Goal: Task Accomplishment & Management: Contribute content

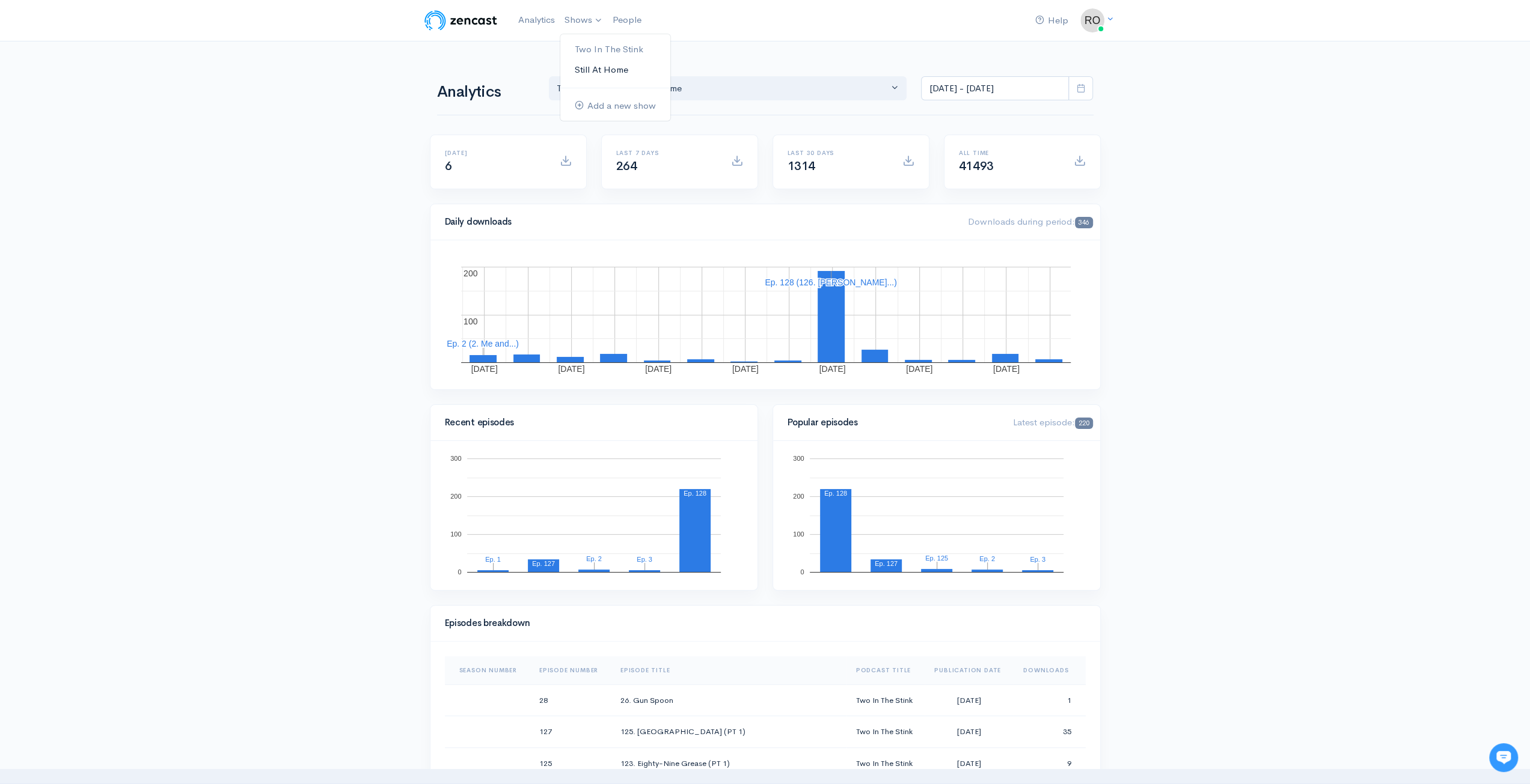
click at [592, 73] on link "Still At Home" at bounding box center [616, 70] width 110 height 21
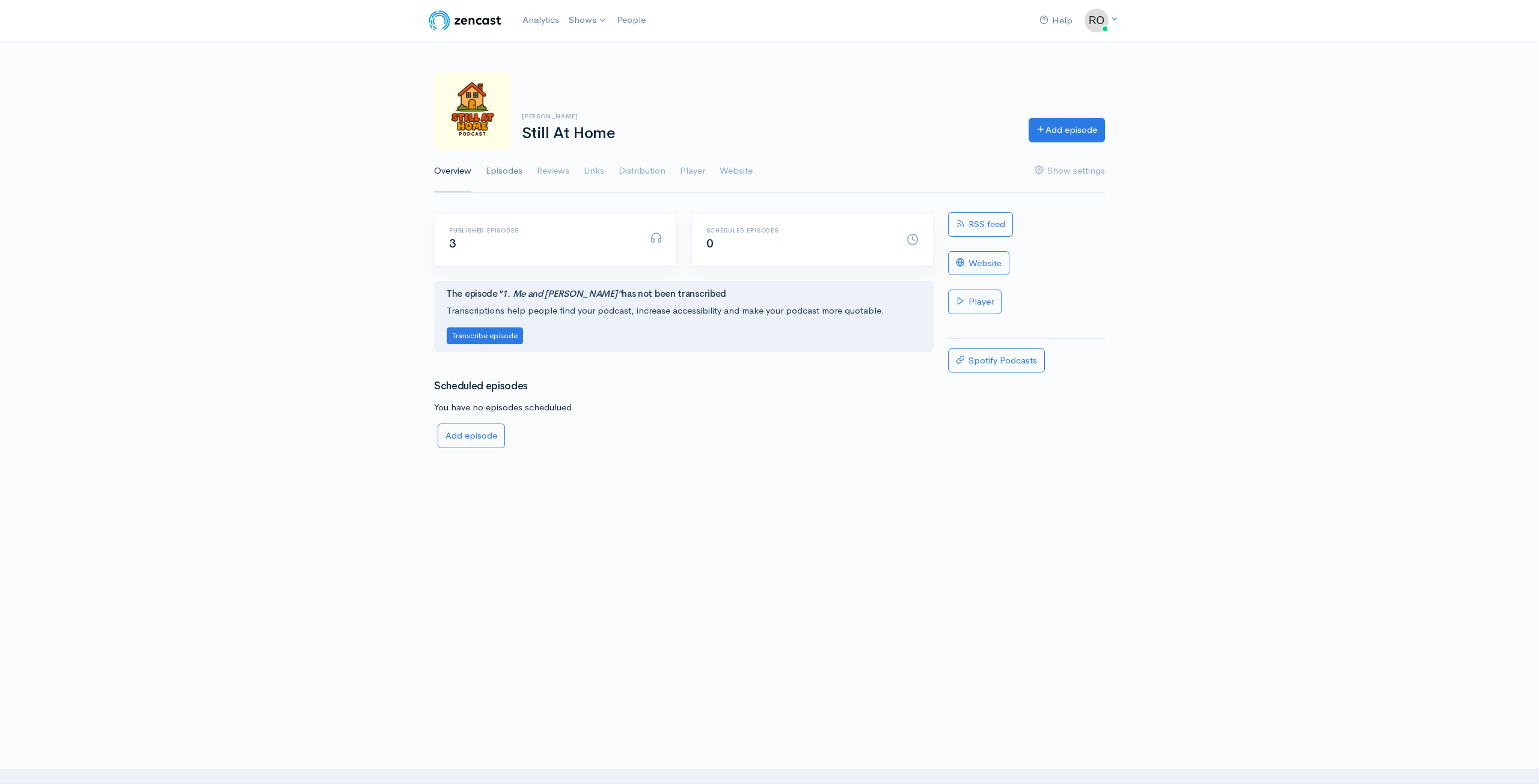
click at [498, 174] on link "Episodes" at bounding box center [504, 171] width 37 height 44
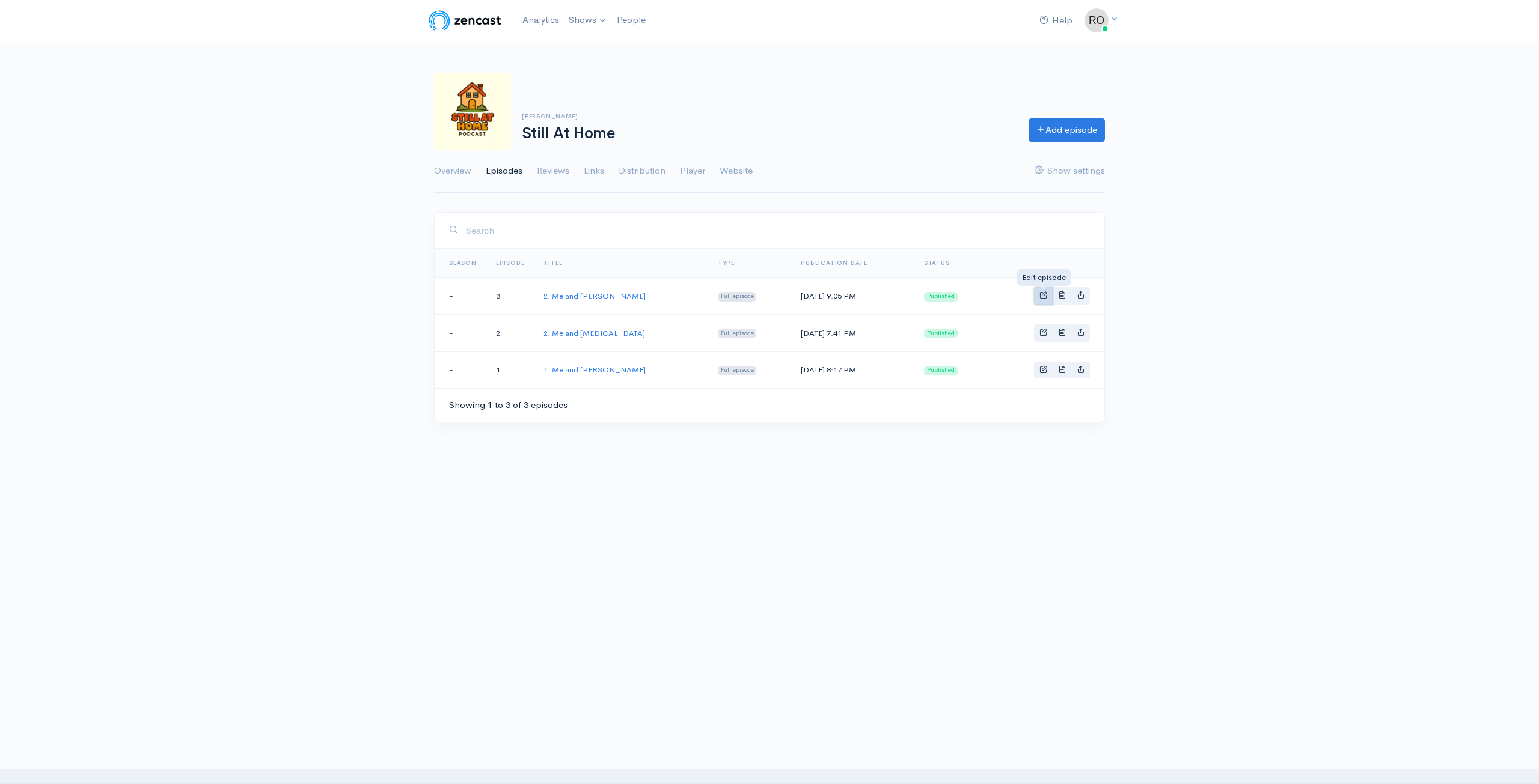
click at [1047, 295] on span "Basic example" at bounding box center [1044, 295] width 8 height 8
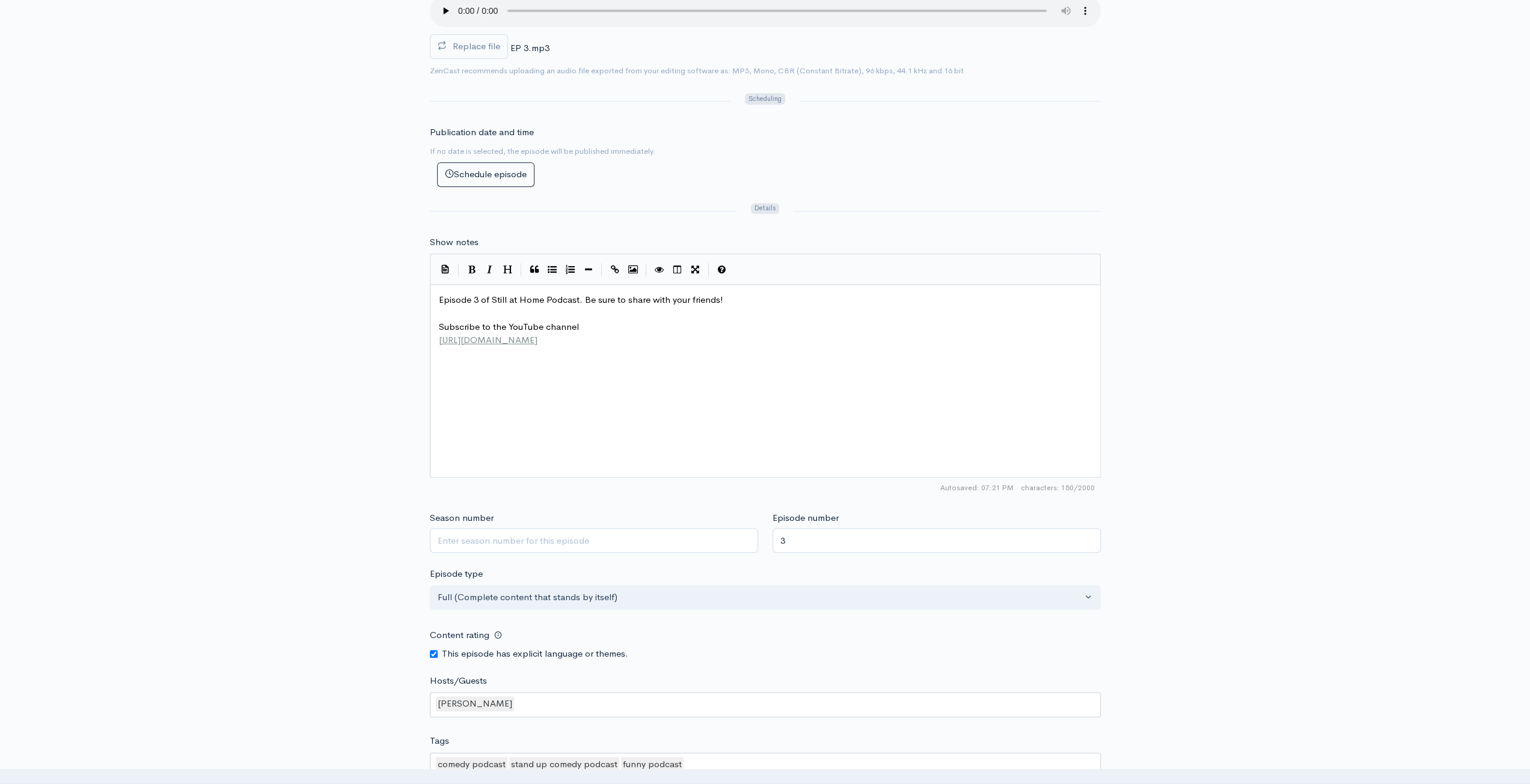
scroll to position [5, 0]
type textarea "Episode 3 of Still at Home Podcast. Be sure to share with your friends! Subscri…"
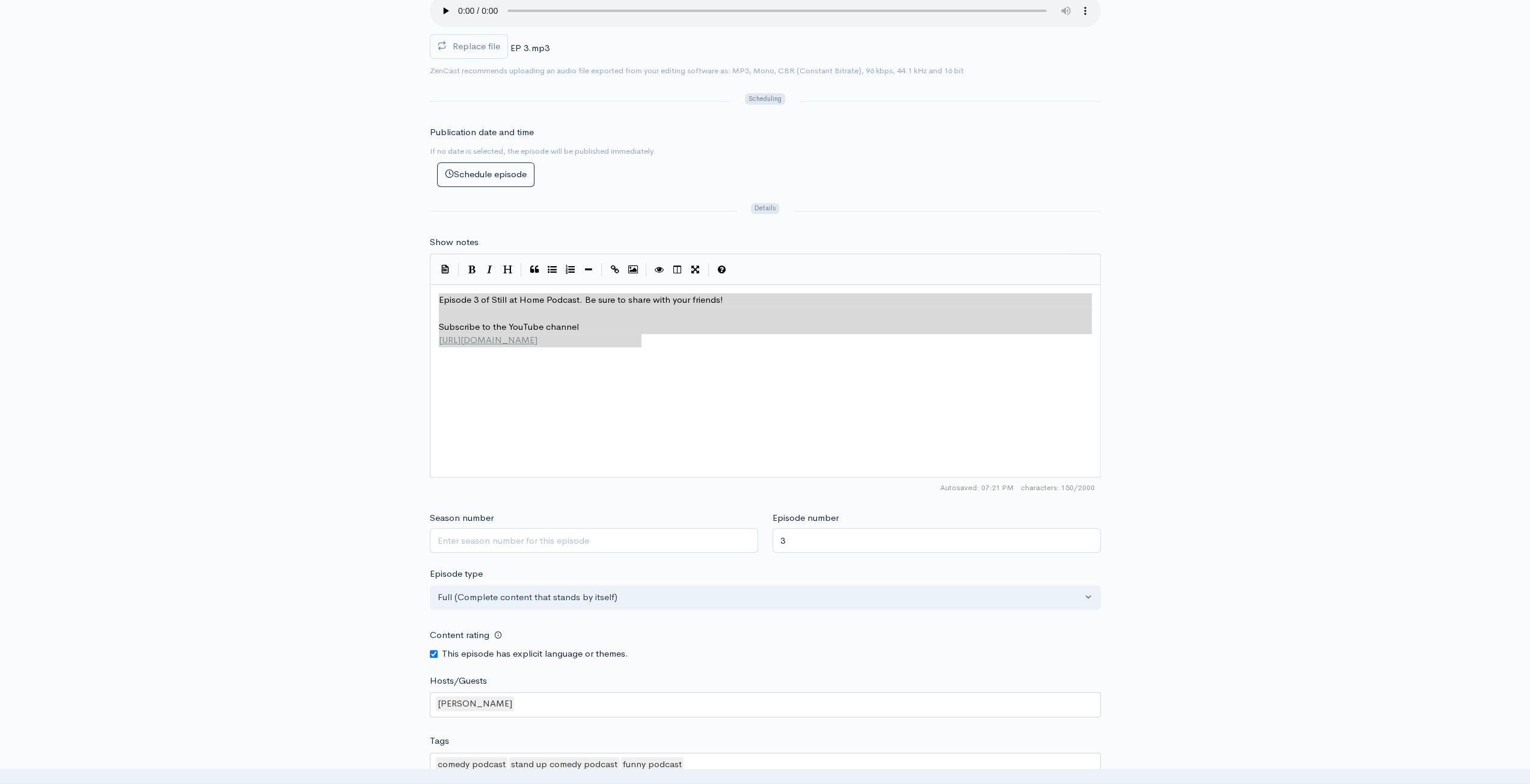
drag, startPoint x: 664, startPoint y: 339, endPoint x: 365, endPoint y: 221, distance: 321.4
click at [365, 221] on div "Title 2. Me and The Jonas Brothers Your episode title should not include your p…" at bounding box center [765, 314] width 1530 height 1165
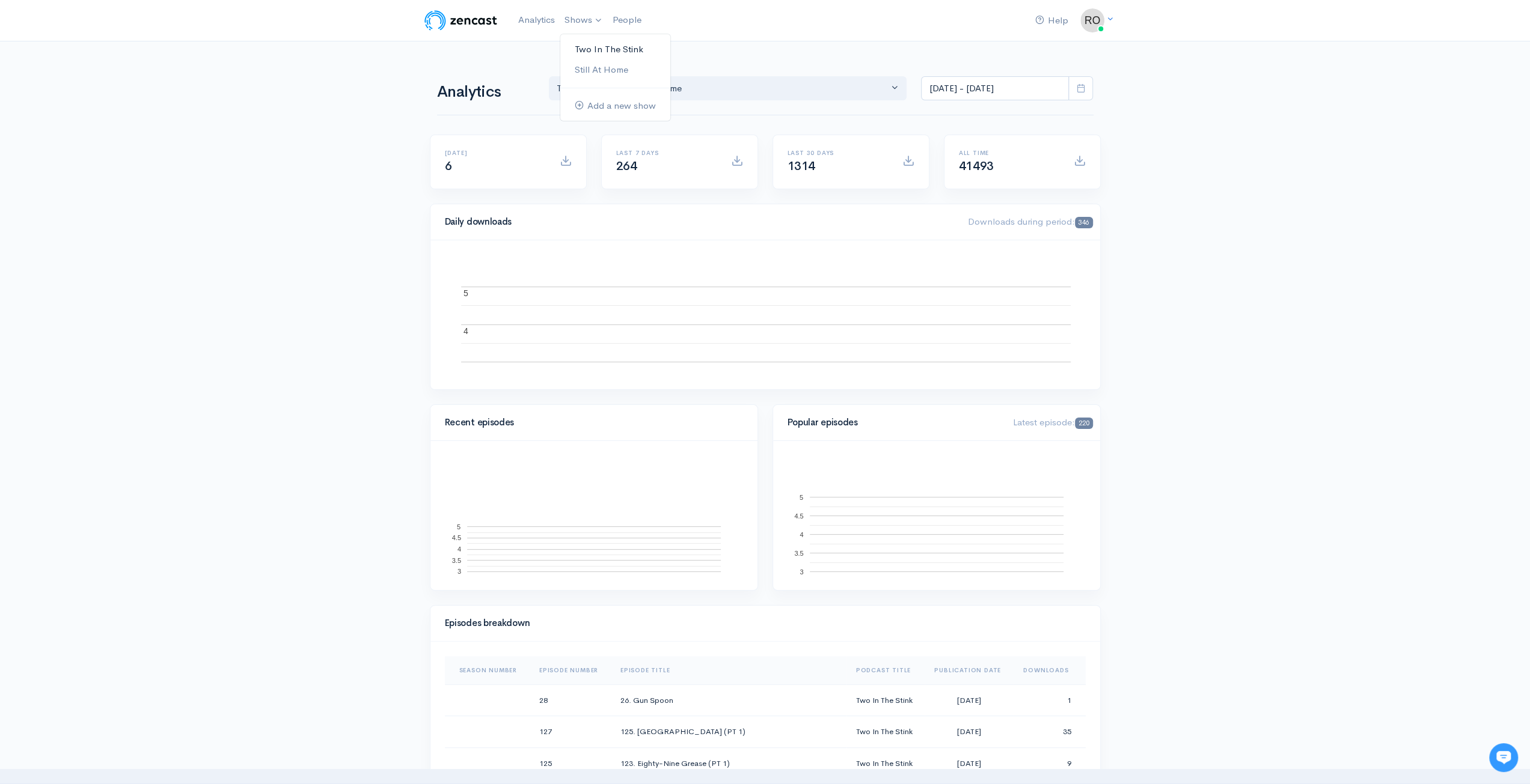
click at [583, 49] on link "Two In The Stink" at bounding box center [616, 50] width 110 height 21
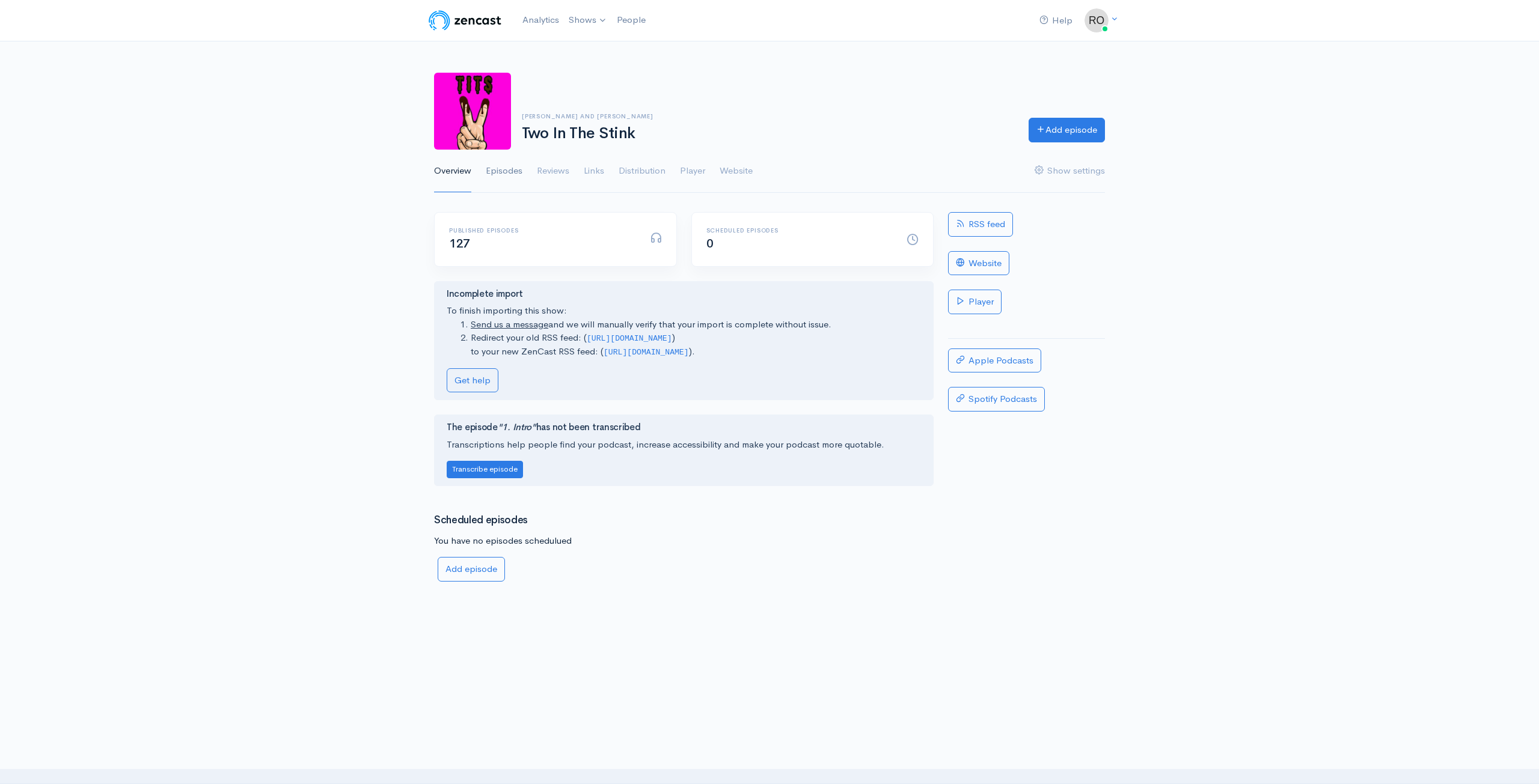
click at [506, 173] on link "Episodes" at bounding box center [504, 171] width 37 height 44
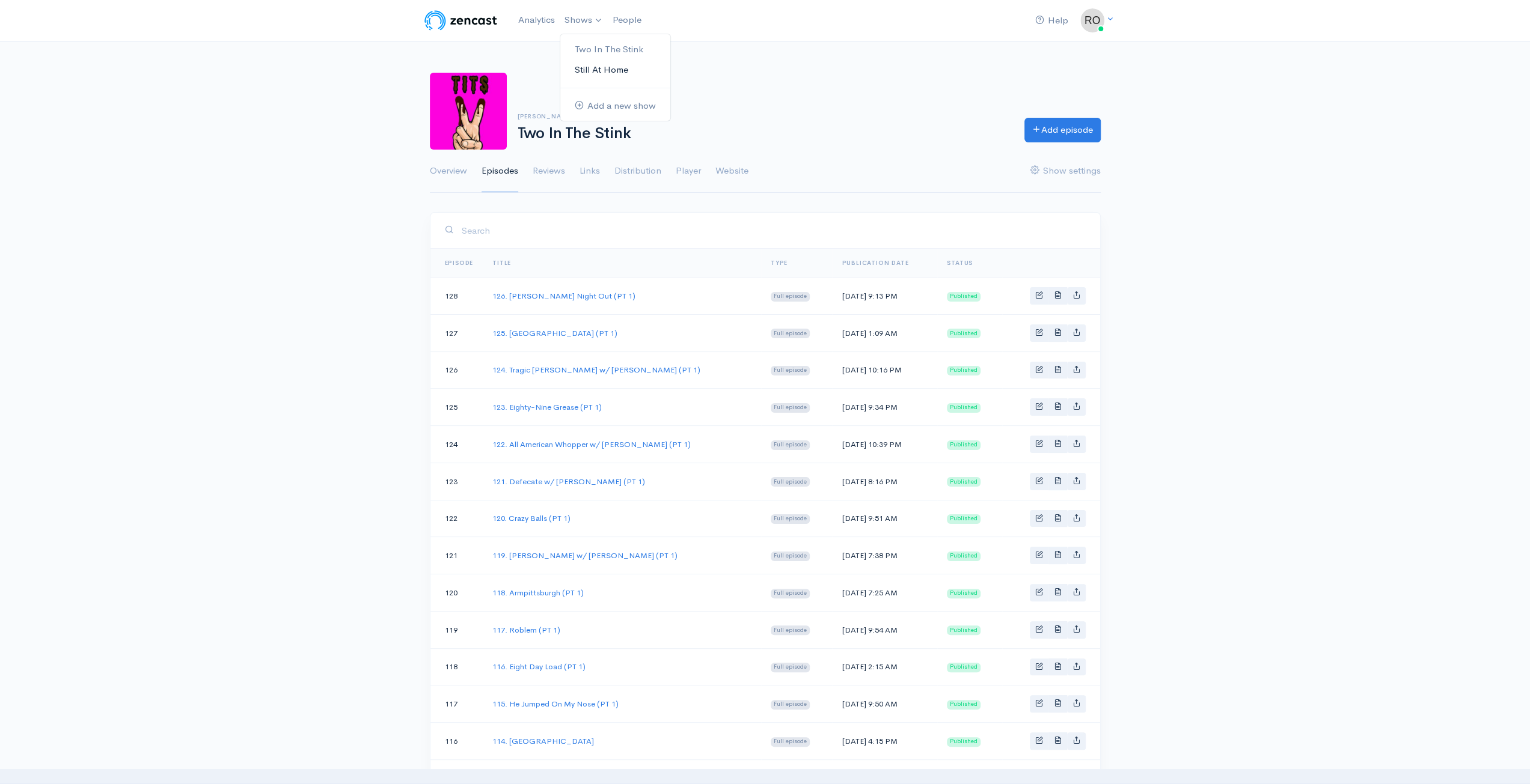
click at [603, 72] on link "Still At Home" at bounding box center [616, 70] width 110 height 21
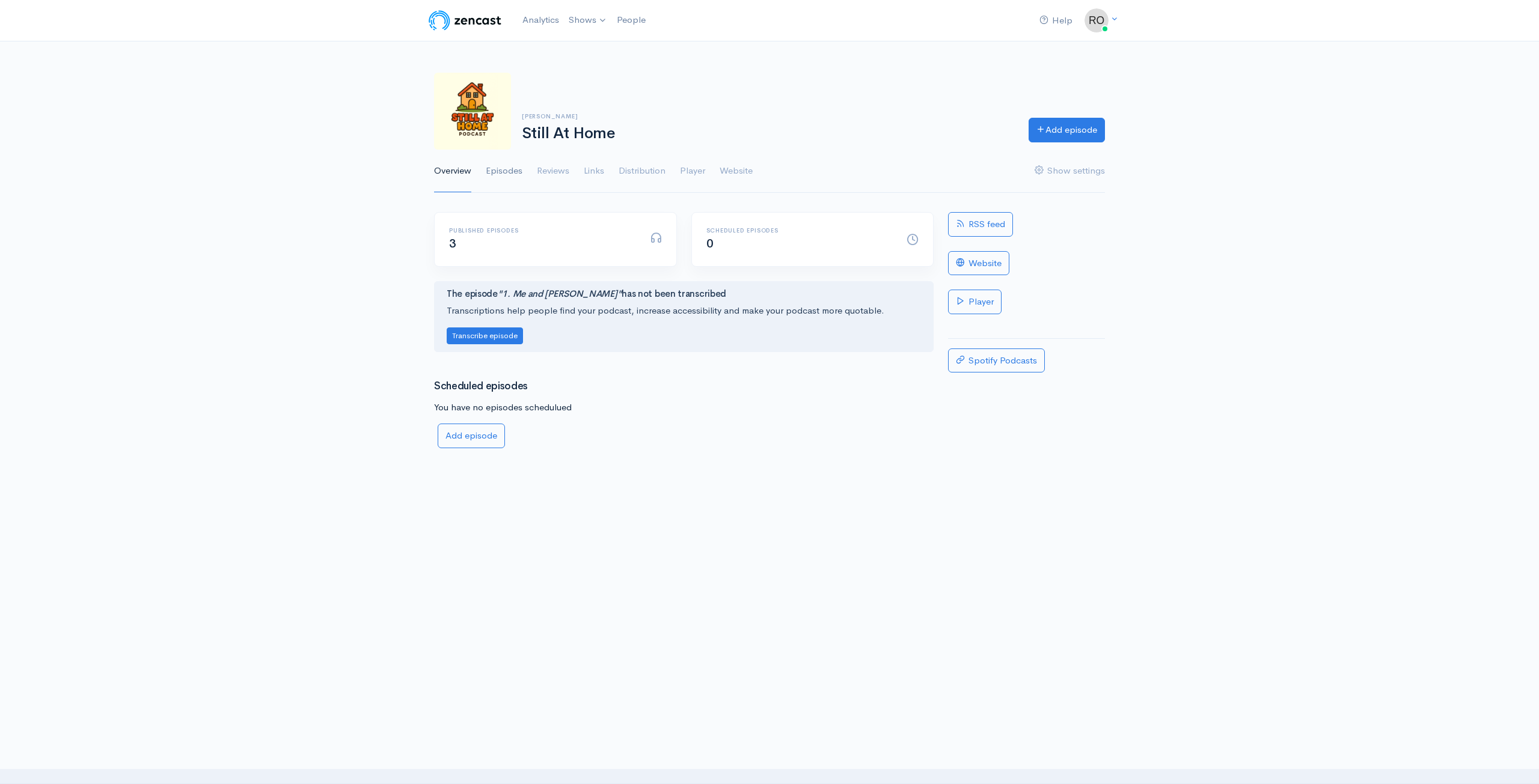
click at [514, 177] on link "Episodes" at bounding box center [504, 171] width 37 height 44
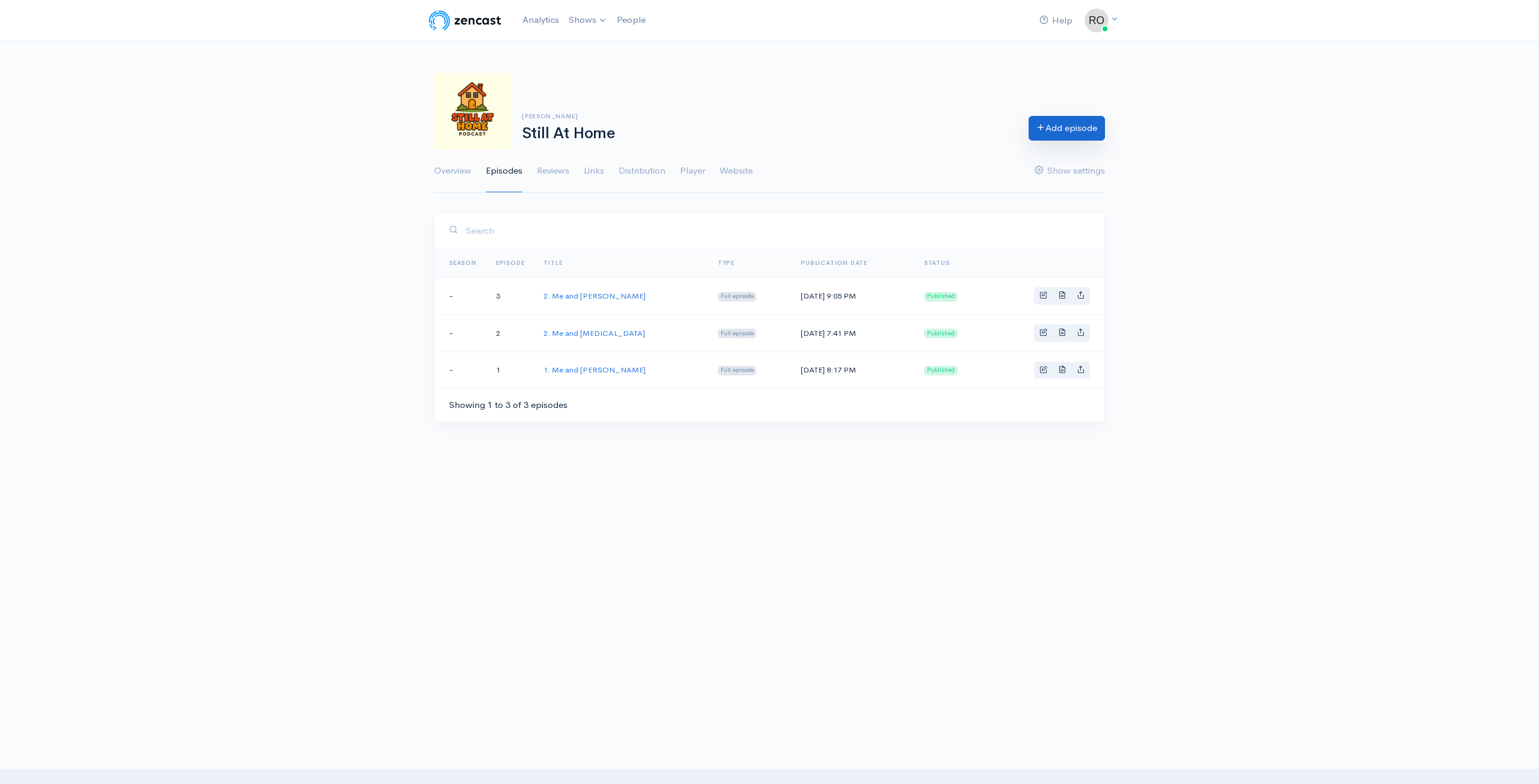
click at [1064, 131] on link "Add episode" at bounding box center [1067, 128] width 76 height 24
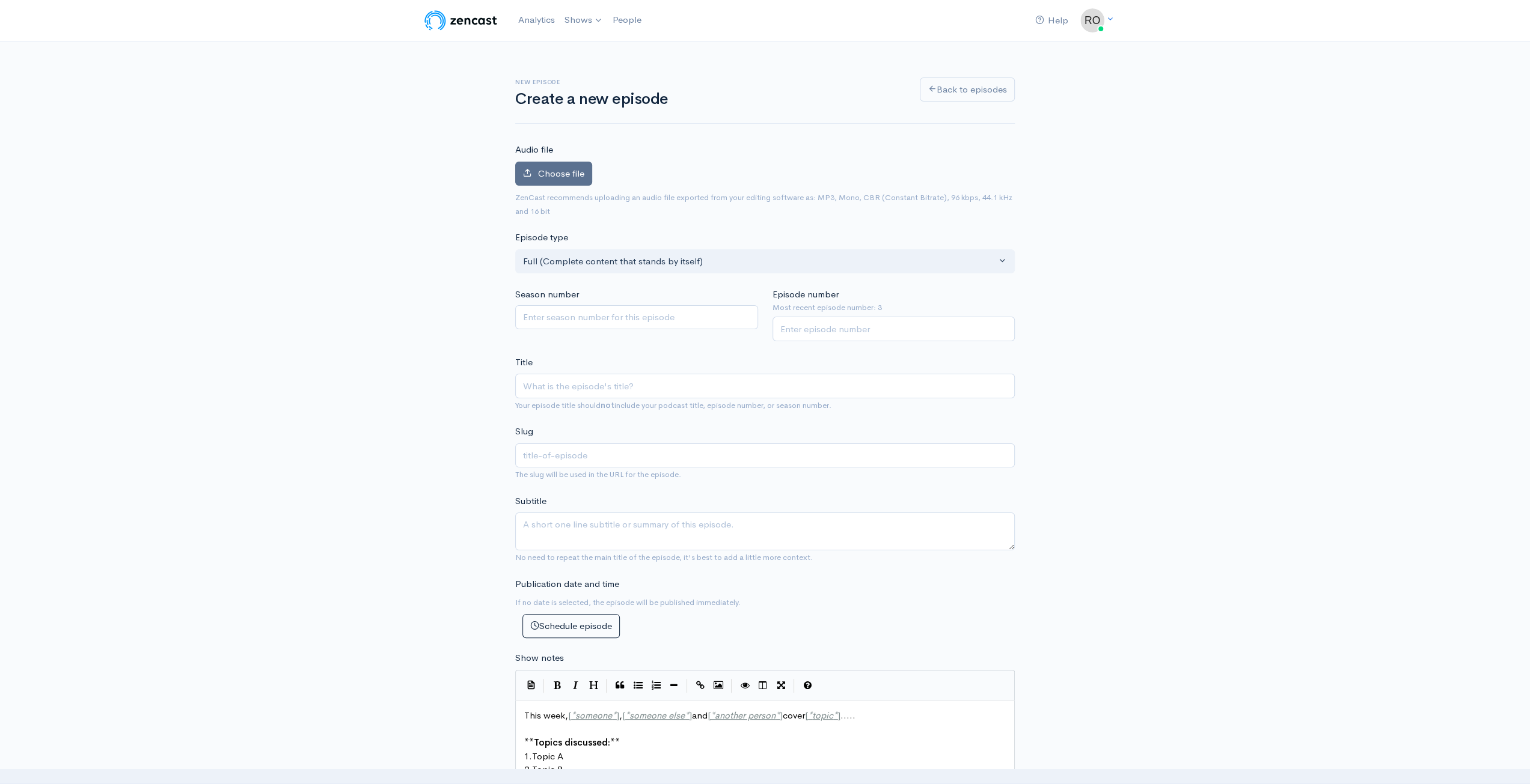
click at [584, 180] on label "Choose file" at bounding box center [554, 174] width 77 height 24
click at [0, 0] on input "Choose file" at bounding box center [0, 0] width 0 height 0
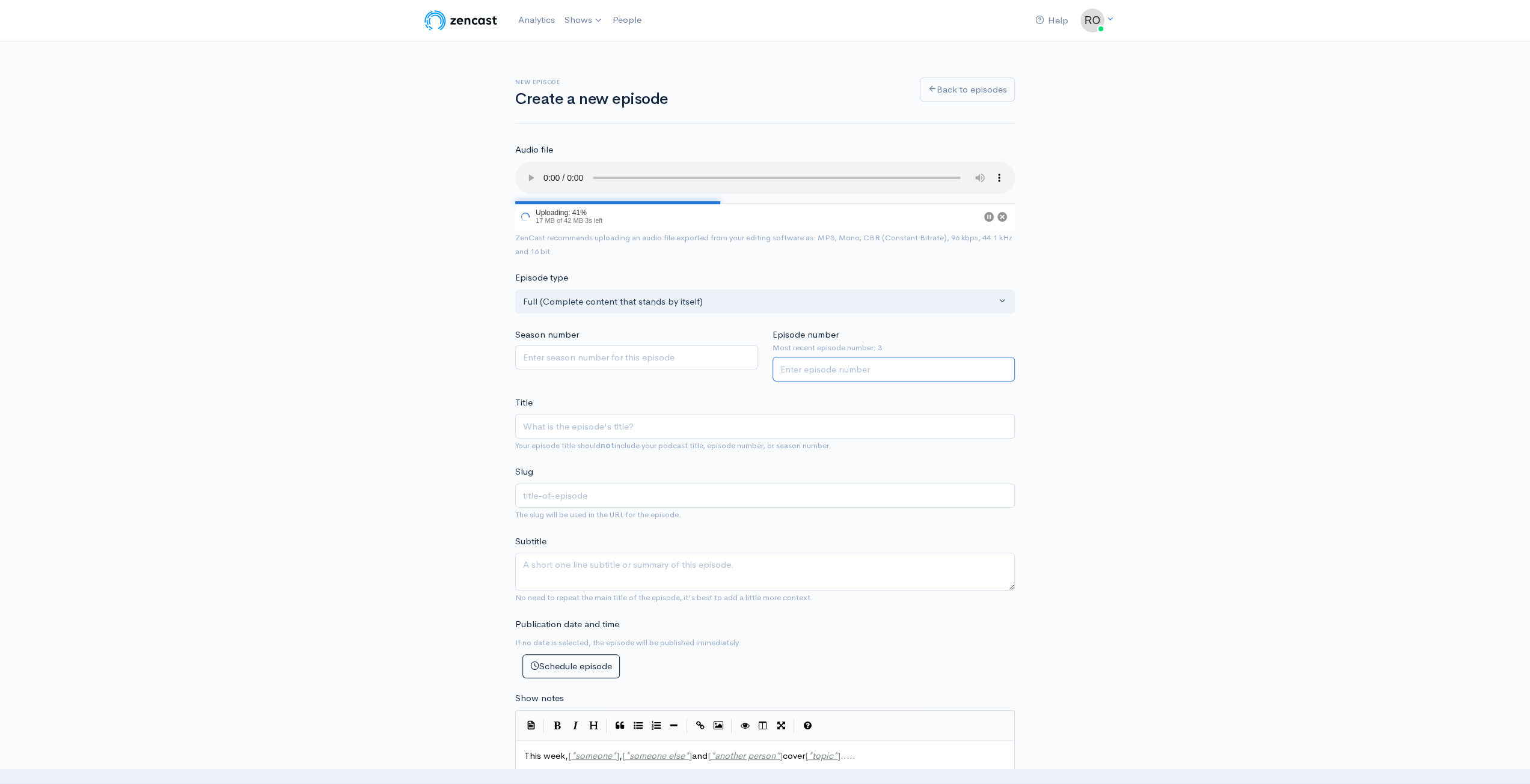
click at [809, 364] on input "Episode number" at bounding box center [894, 369] width 243 height 24
type input "4"
click at [810, 416] on input "Title" at bounding box center [765, 426] width 499 height 24
type input "4"
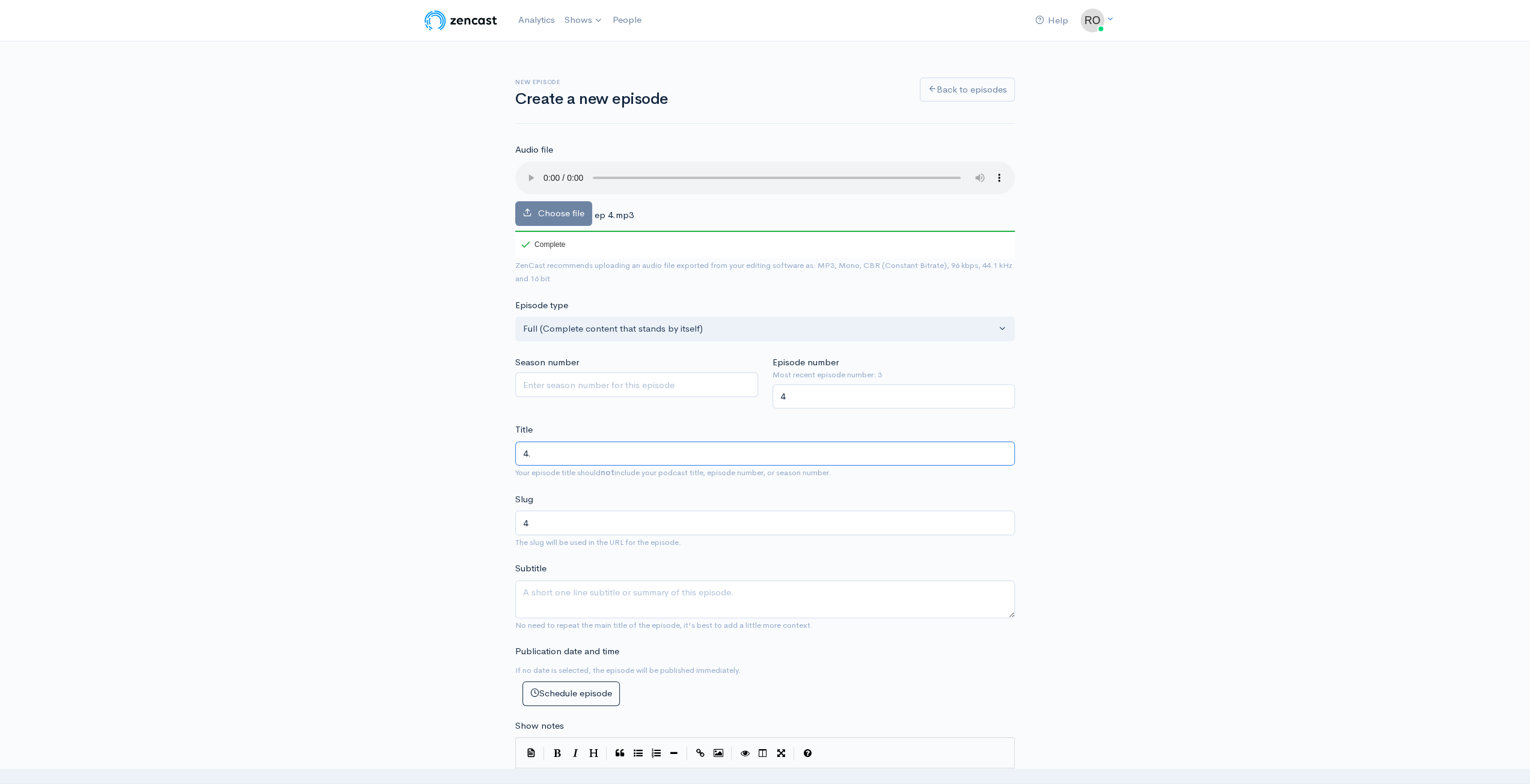
type input "4. M"
type input "4-m"
type input "4. Me"
type input "4-me"
type input "4. Mea"
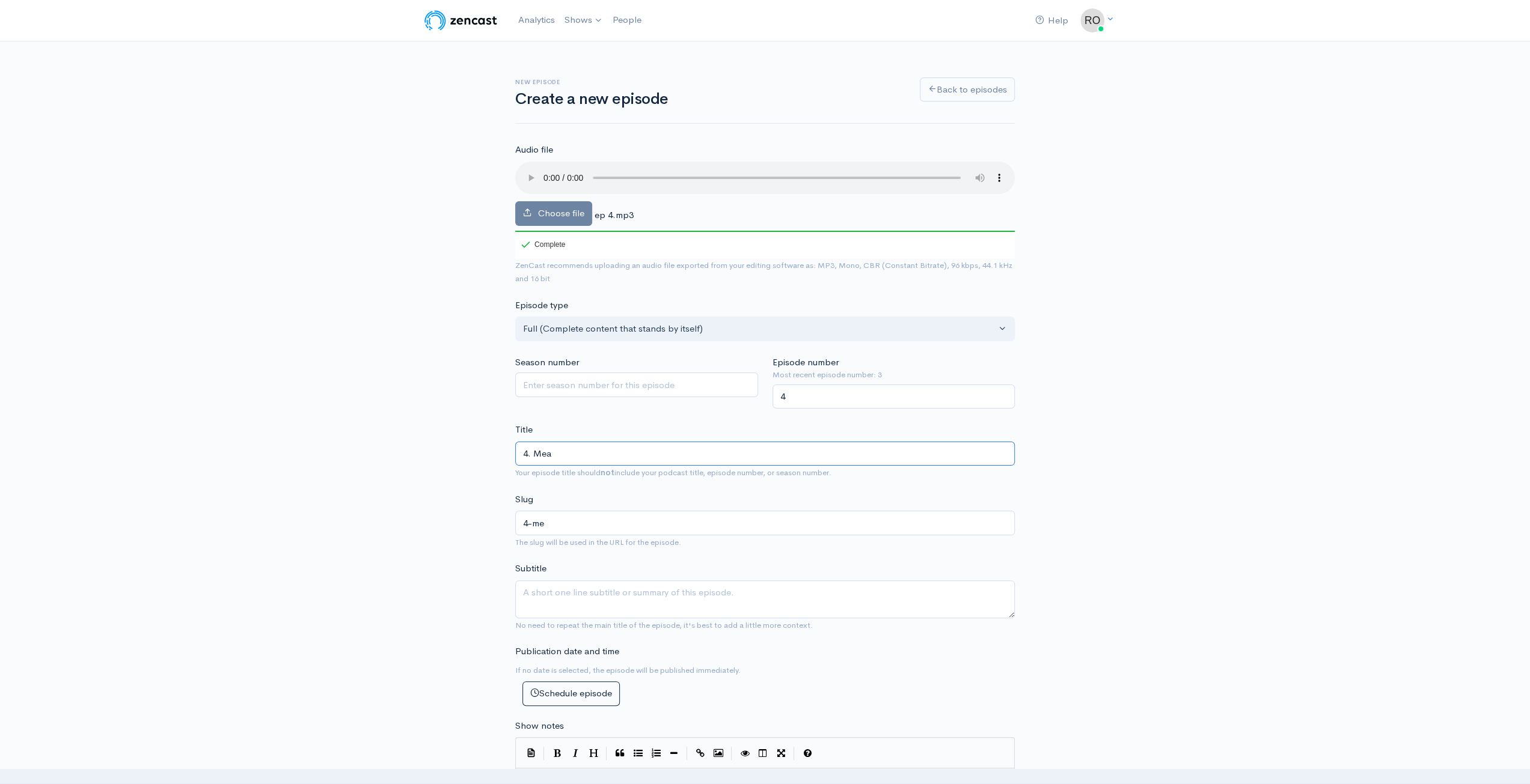
type input "4-mea"
type input "4. Mean"
type input "4-mean"
type input "4. Mea"
type input "4-mea"
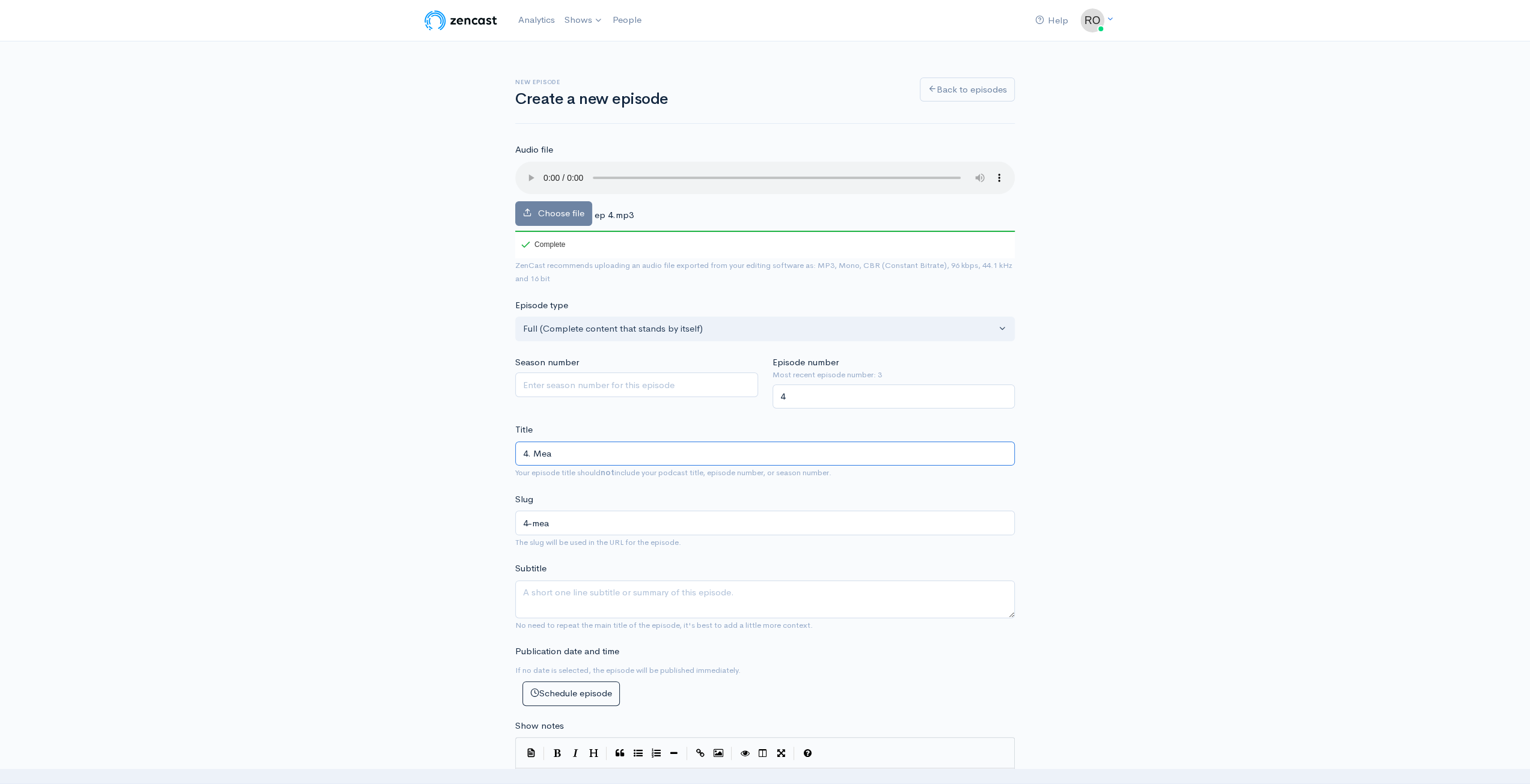
type input "4. Me"
type input "4-me"
type input "4. Mea"
type input "4-mea"
type input "4. Me"
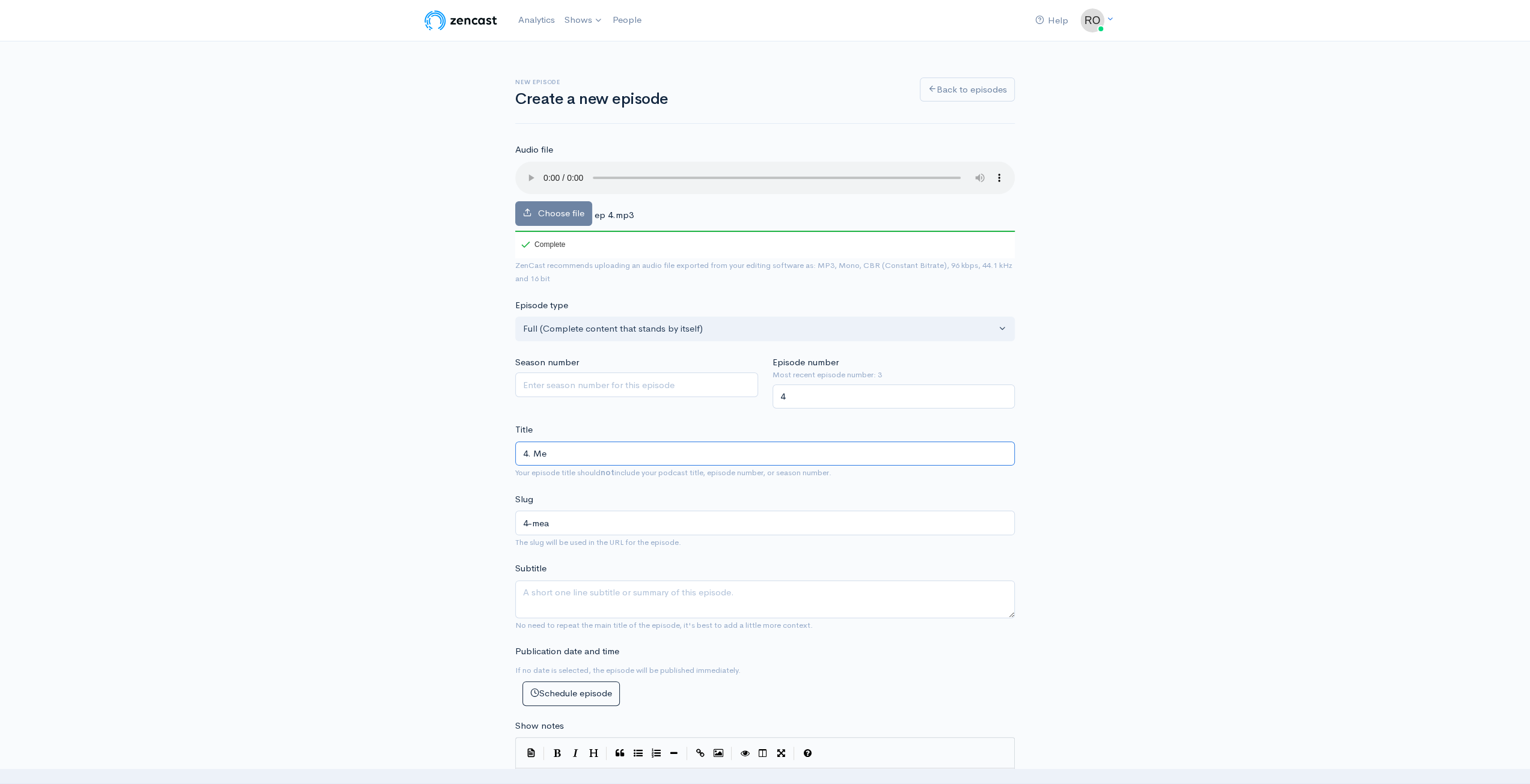
type input "4-me"
type input "4. Me a"
type input "4-me-a"
type input "4. Me an"
type input "4-me-an"
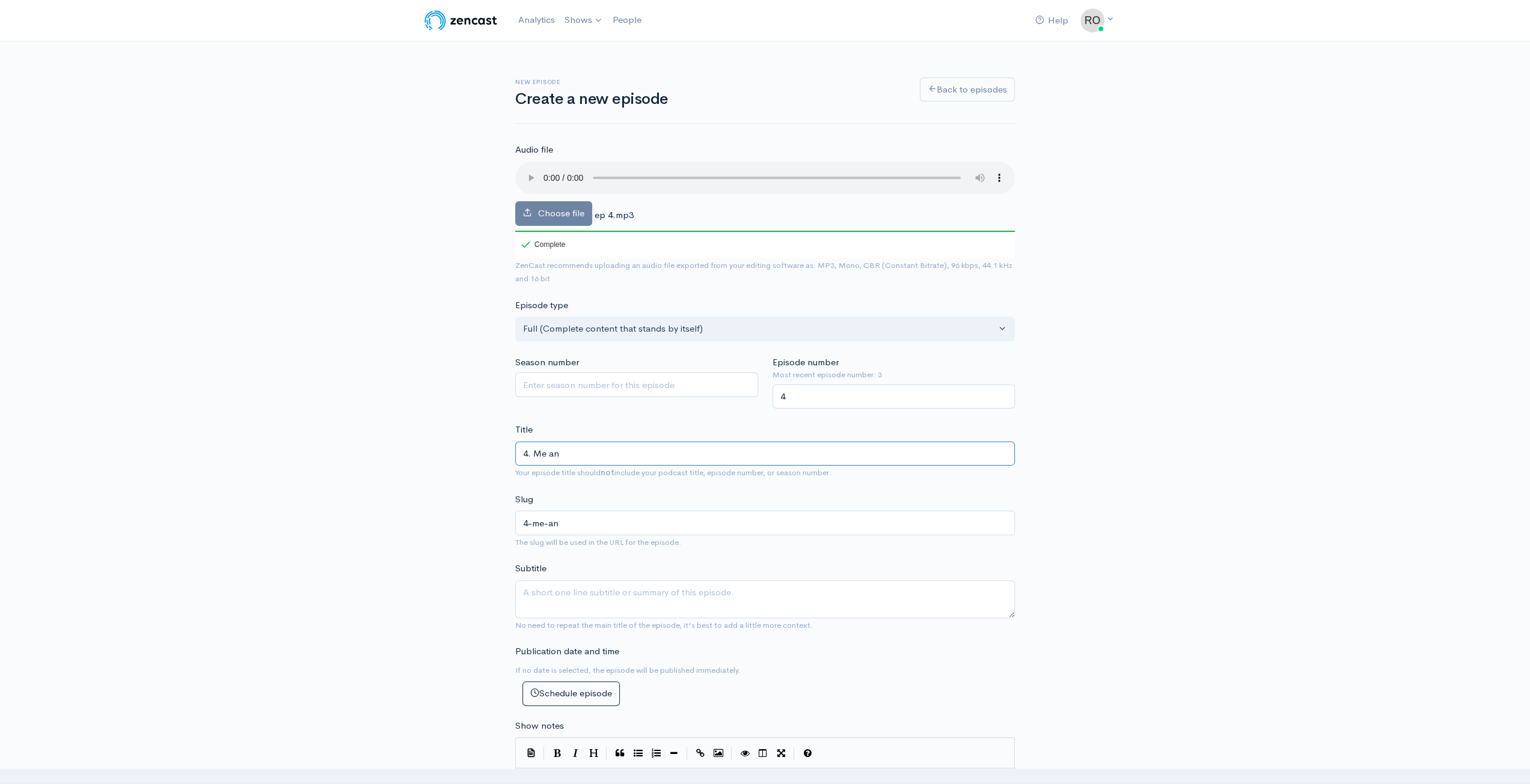
type input "4. Me and"
type input "4-me-and"
type input "4. Me and K"
type input "4-me-and-k"
type input "4. Me and Ke"
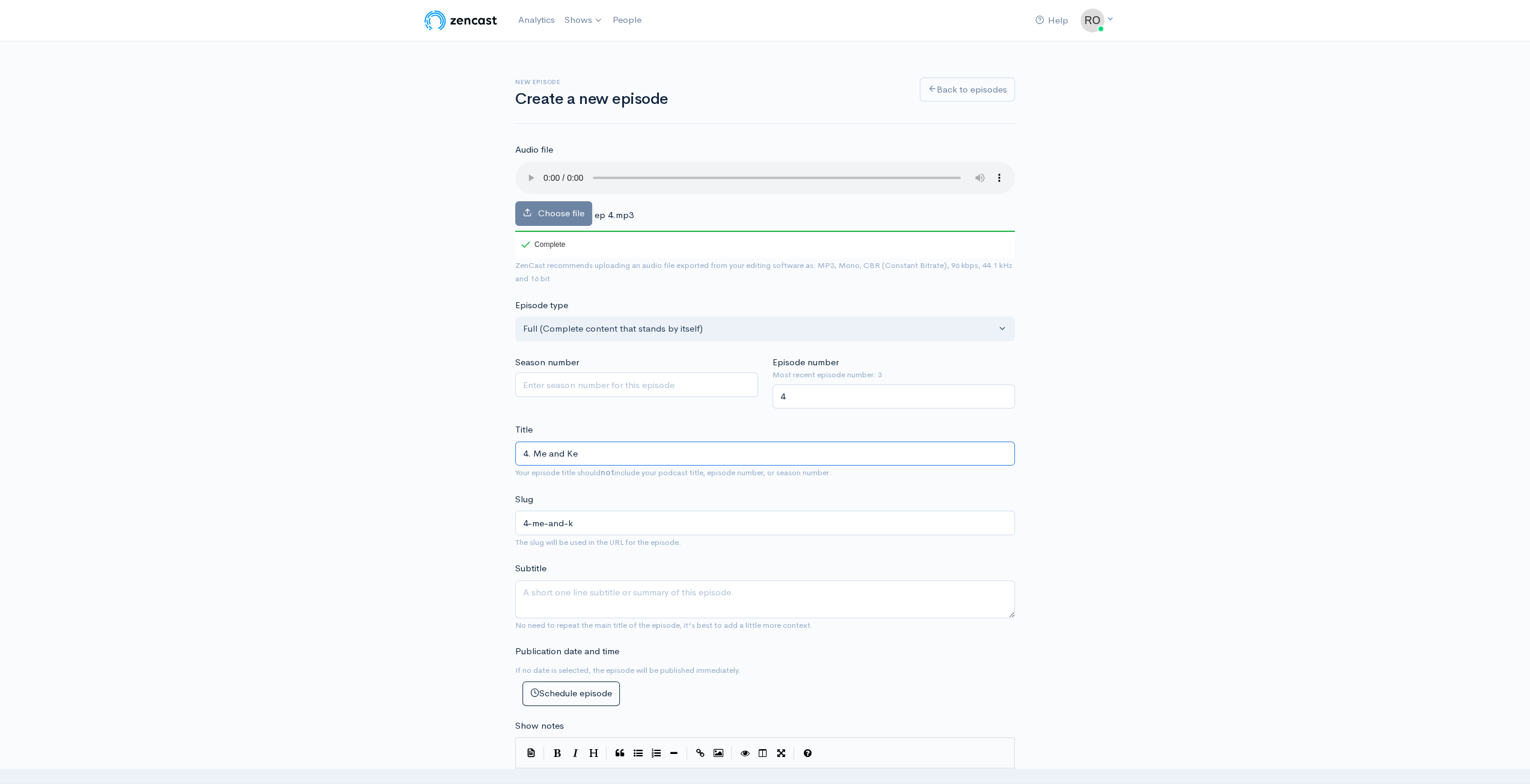
type input "4-me-and-ke"
type input "4. Me and Ket"
type input "4-me-and-ket"
type input "4. Me and Kete"
type input "4-me-and-kete"
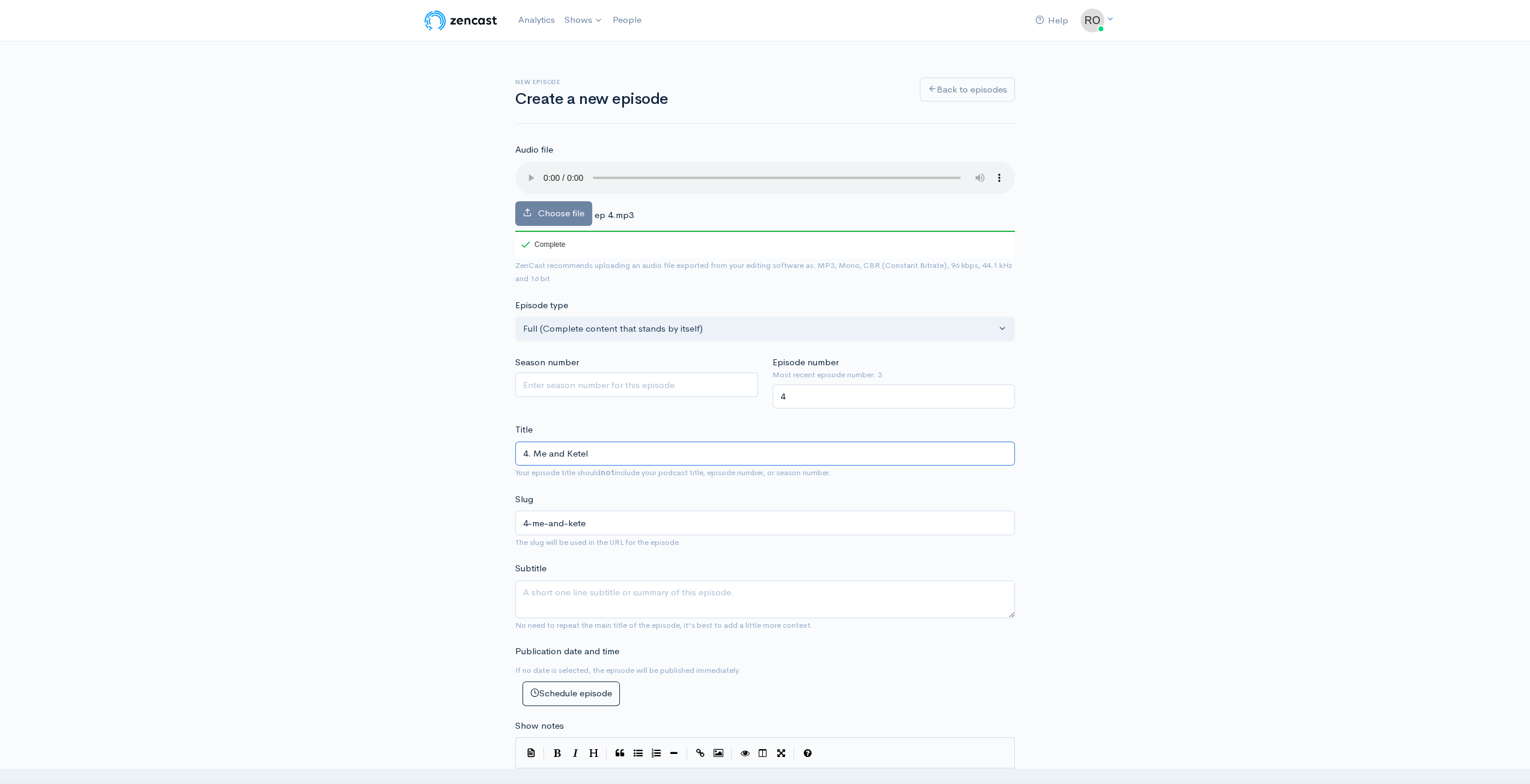
type input "4. Me and Ketel"
type input "4-me-and-ketel"
type input "4. Me and Ketel O"
type input "4-me-and-ketel-o"
type input "4. Me and Ketel On"
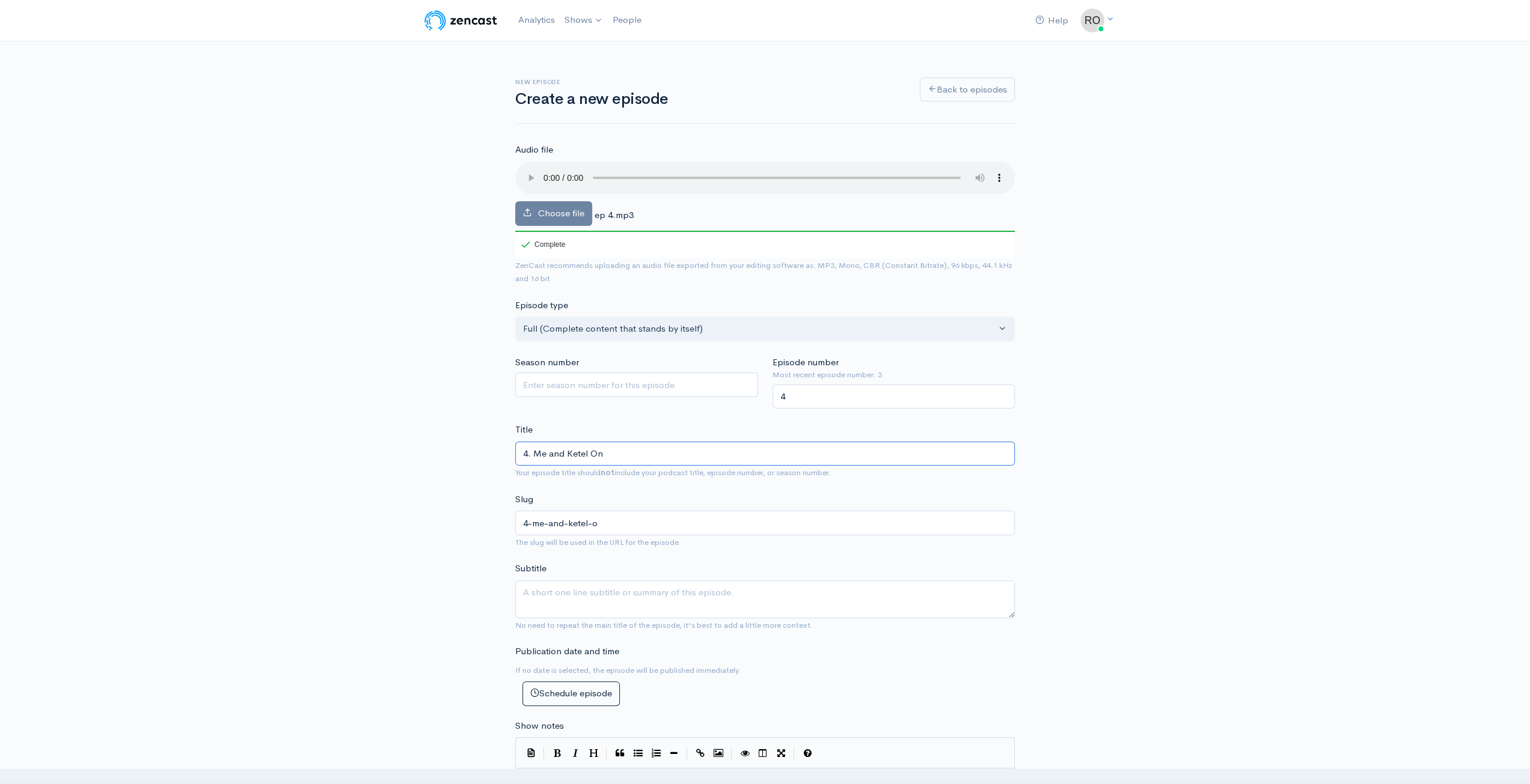
type input "4-me-and-ketel-on"
type input "4. Me and Ketel One"
type input "4-me-and-ketel-one"
type input "4. Me and Ketel One"
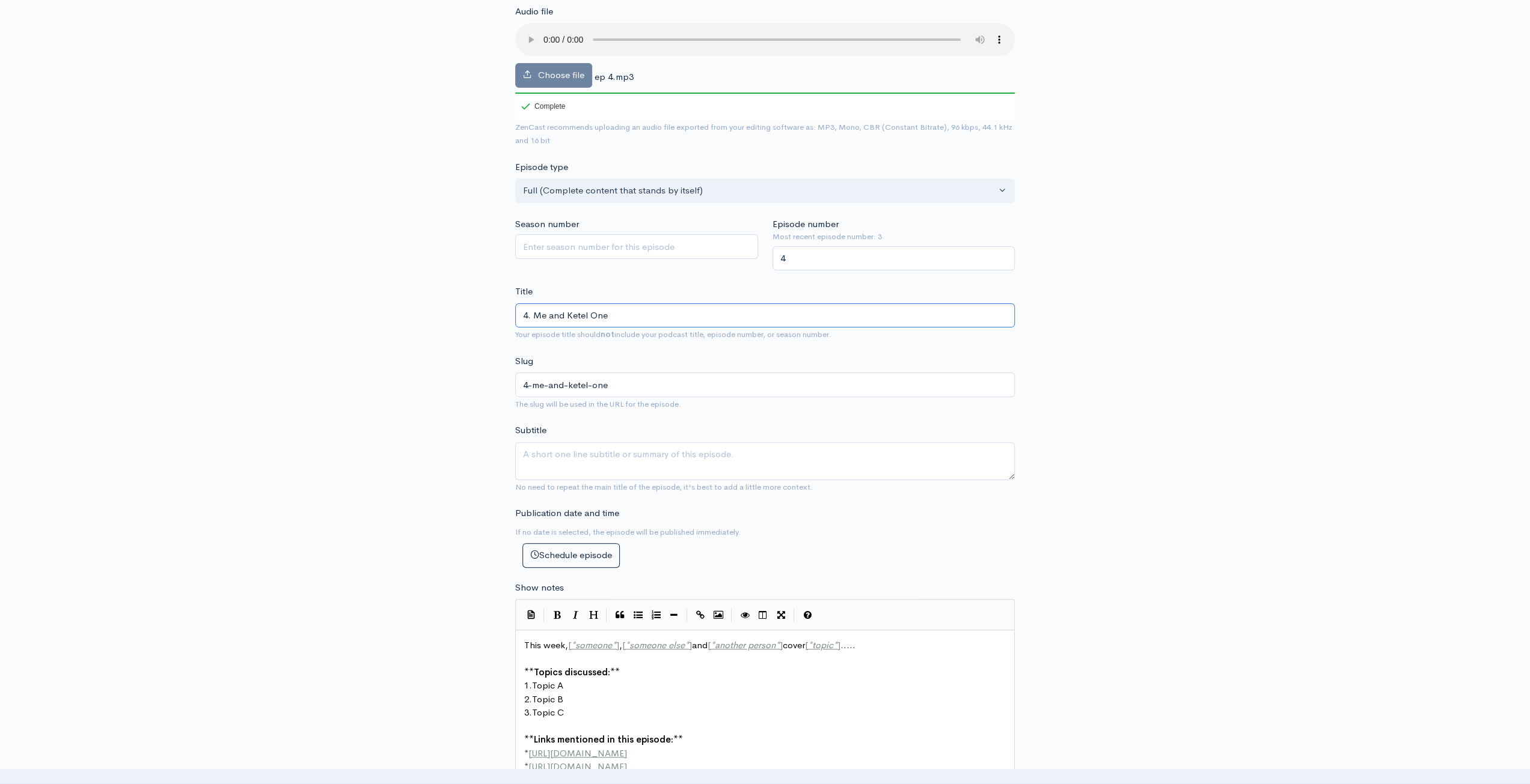
scroll to position [300, 0]
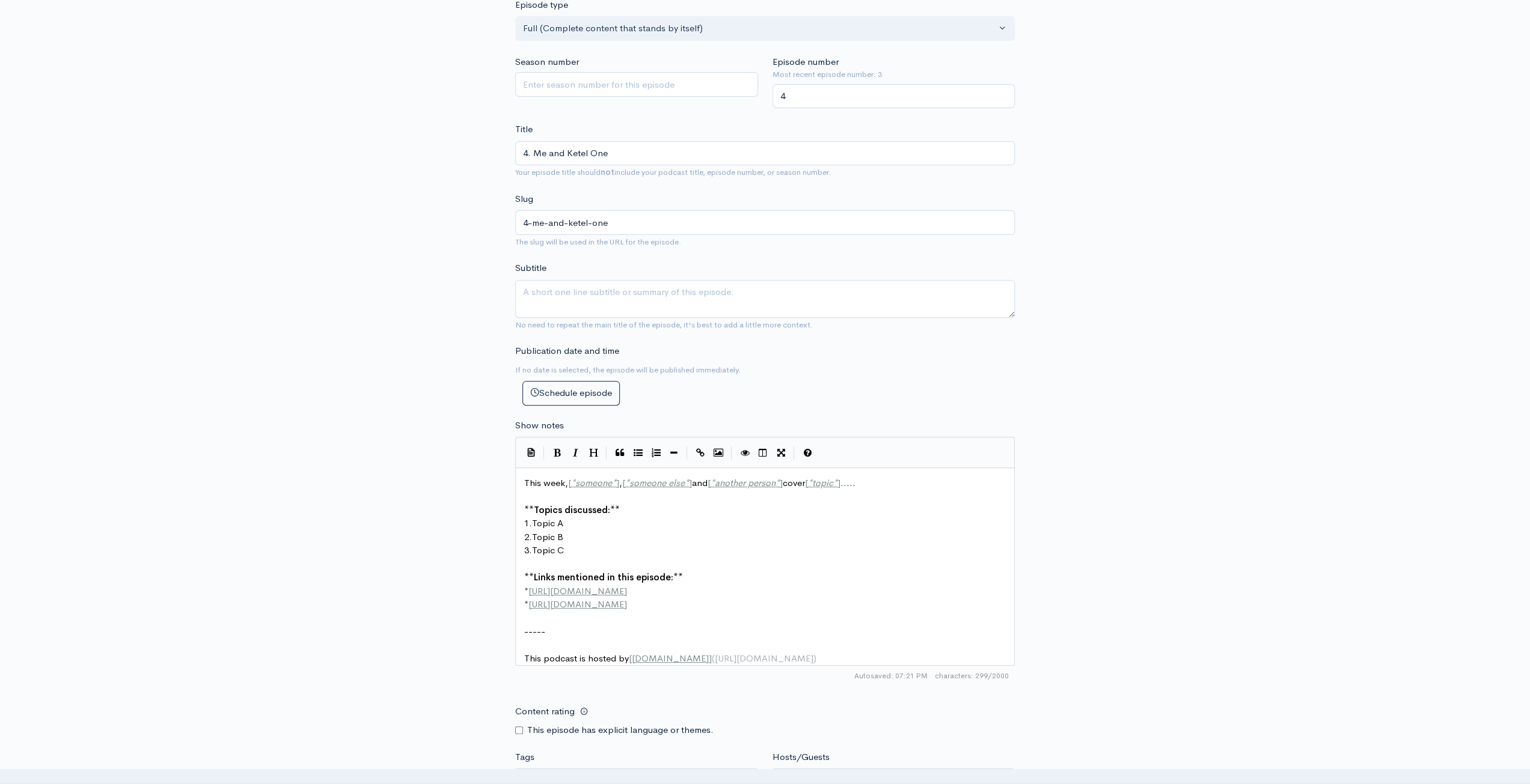
type textarea "This week, [*someone*], [*someone else*] and [*another person*] cover [*topic*]…"
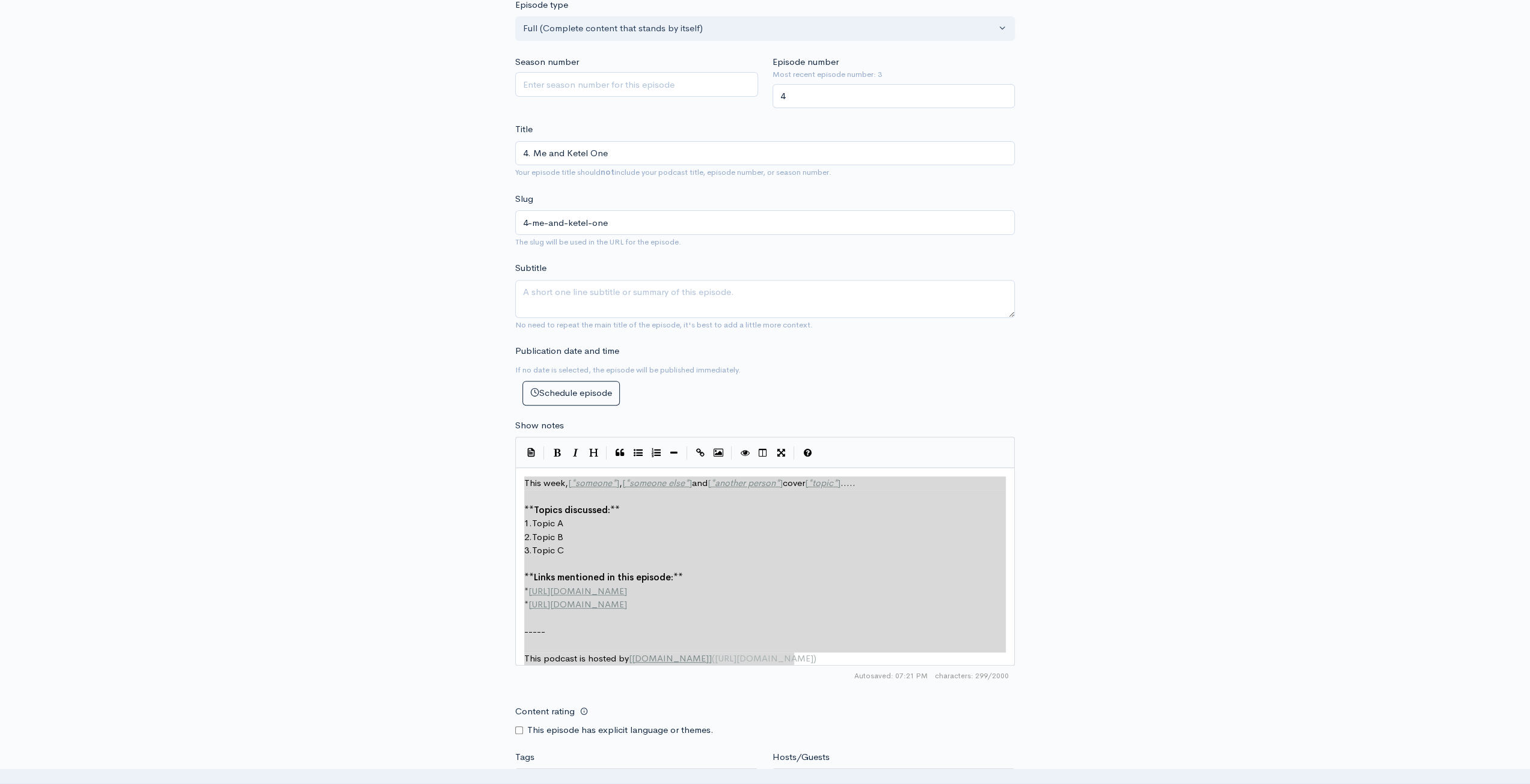
drag, startPoint x: 817, startPoint y: 659, endPoint x: 432, endPoint y: 391, distance: 469.1
paste textarea
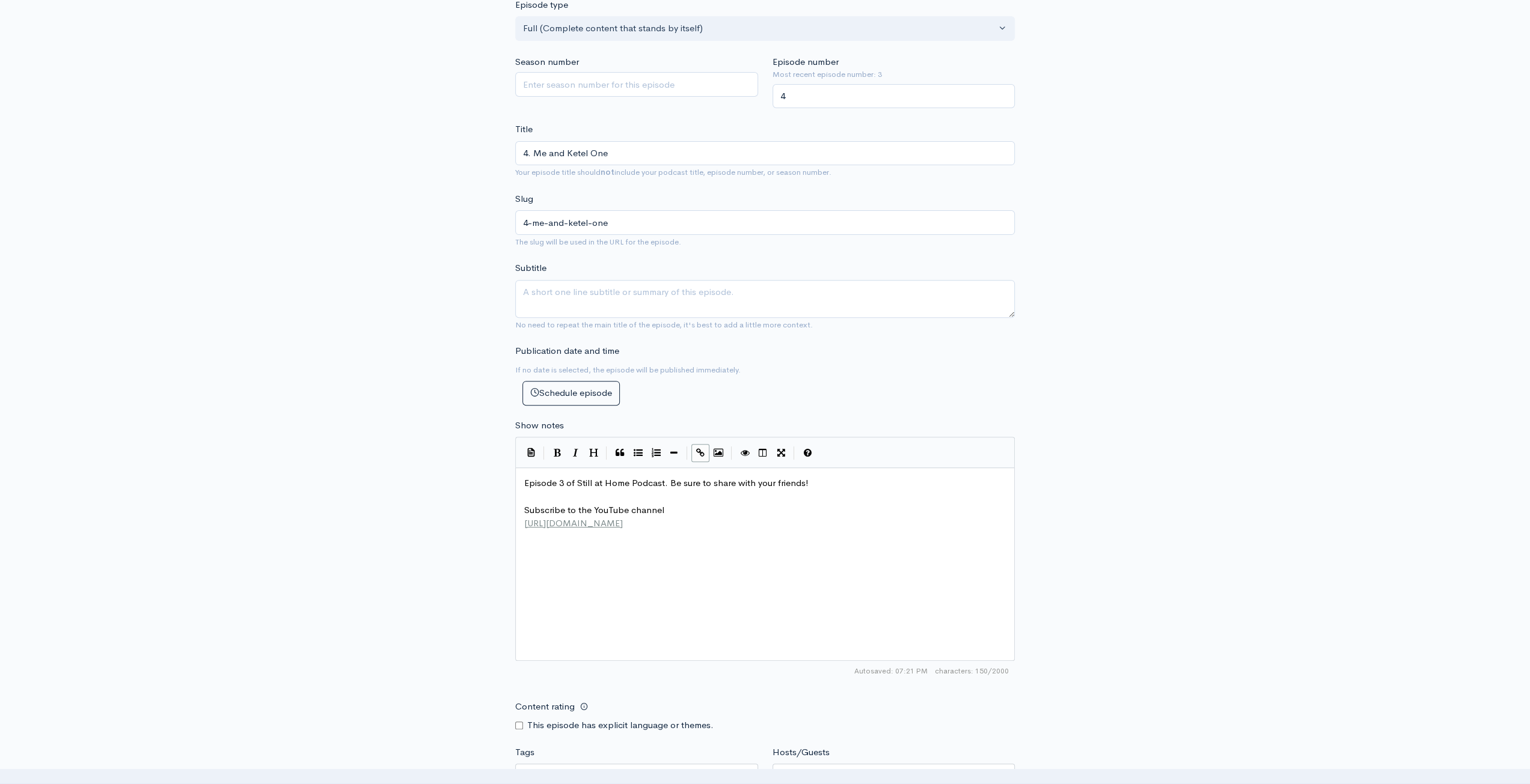
drag, startPoint x: 563, startPoint y: 477, endPoint x: 646, endPoint y: 481, distance: 83.1
click at [563, 477] on span "Episode 3 of Still at Home Podcast. Be sure to share with your friends!" at bounding box center [667, 482] width 284 height 11
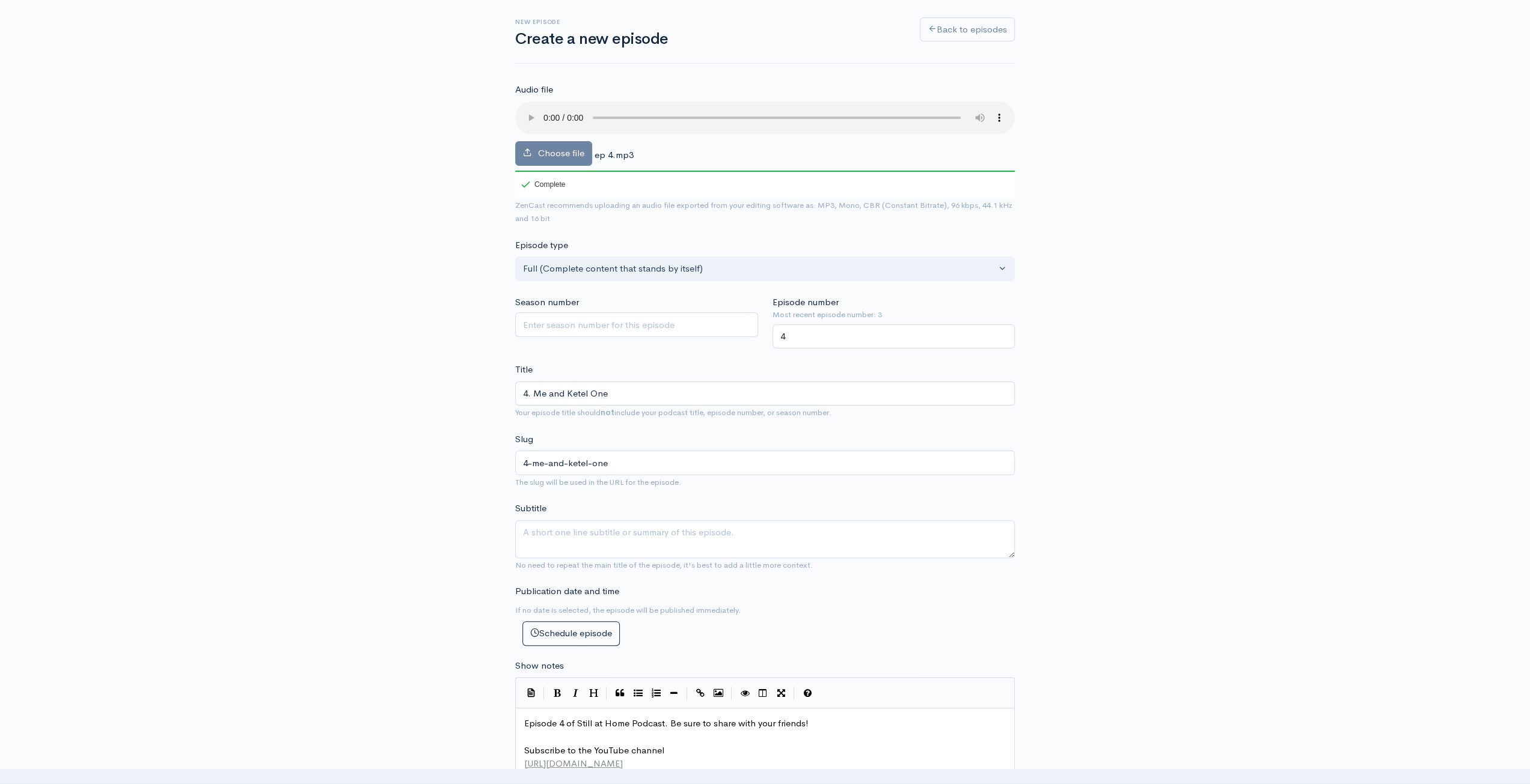
type textarea "4"
click at [796, 539] on textarea "Subtitle" at bounding box center [765, 539] width 499 height 38
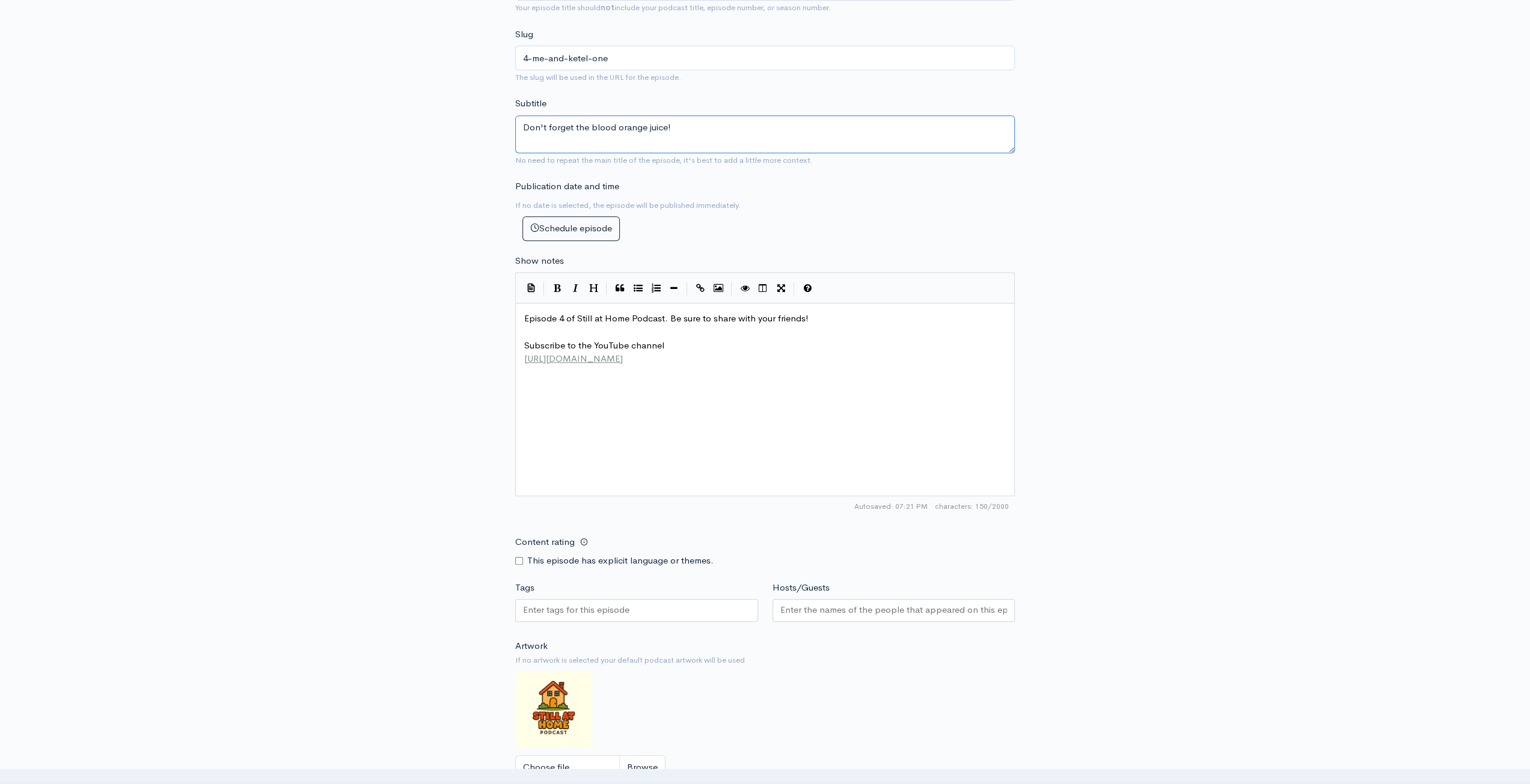
scroll to position [481, 0]
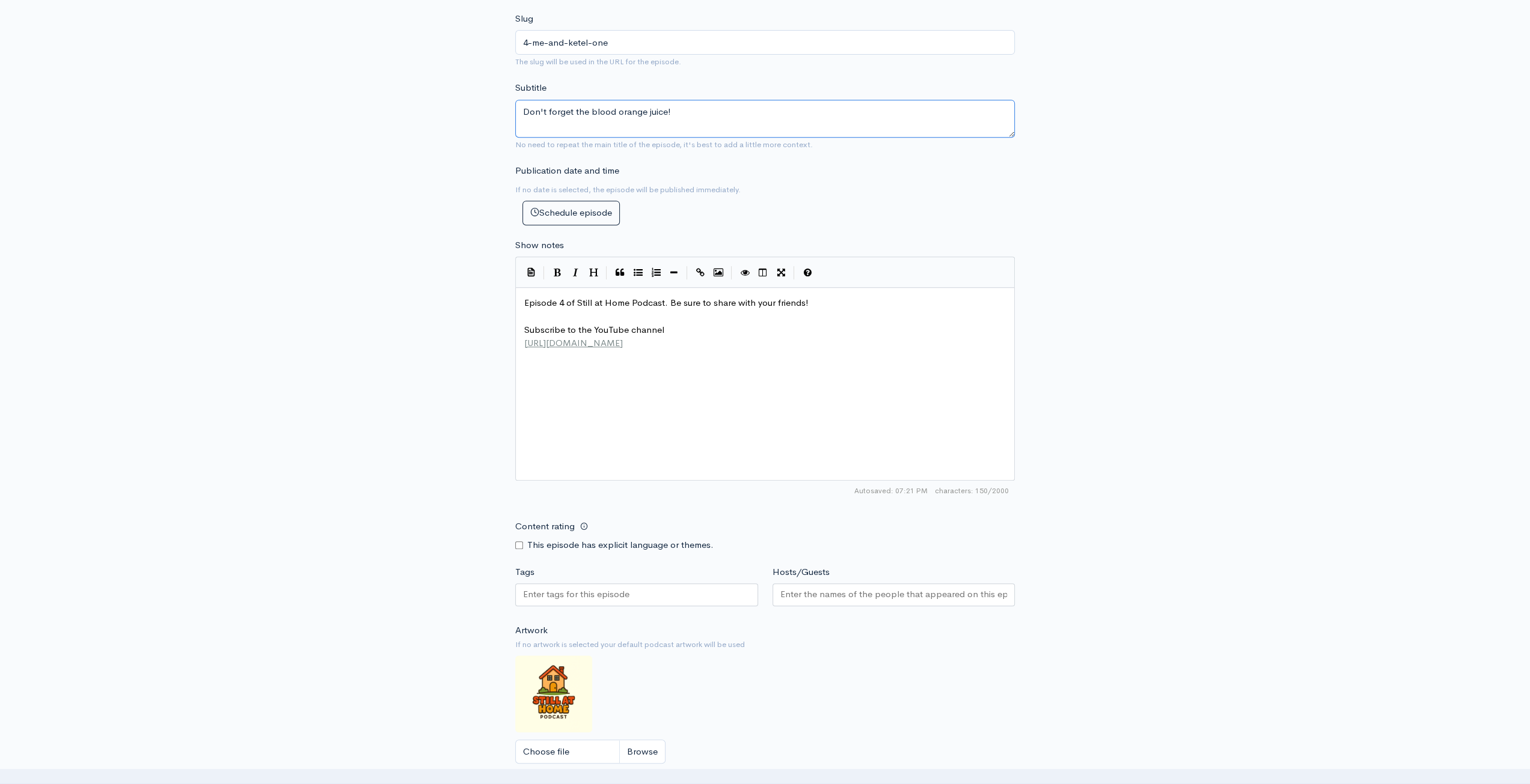
type textarea "Don't forget the blood orange juice!"
click at [517, 547] on div "This episode has explicit language or themes." at bounding box center [637, 546] width 243 height 14
click at [518, 546] on input "Content rating" at bounding box center [519, 545] width 8 height 8
checkbox input "true"
click at [570, 595] on input "Tags" at bounding box center [577, 594] width 109 height 14
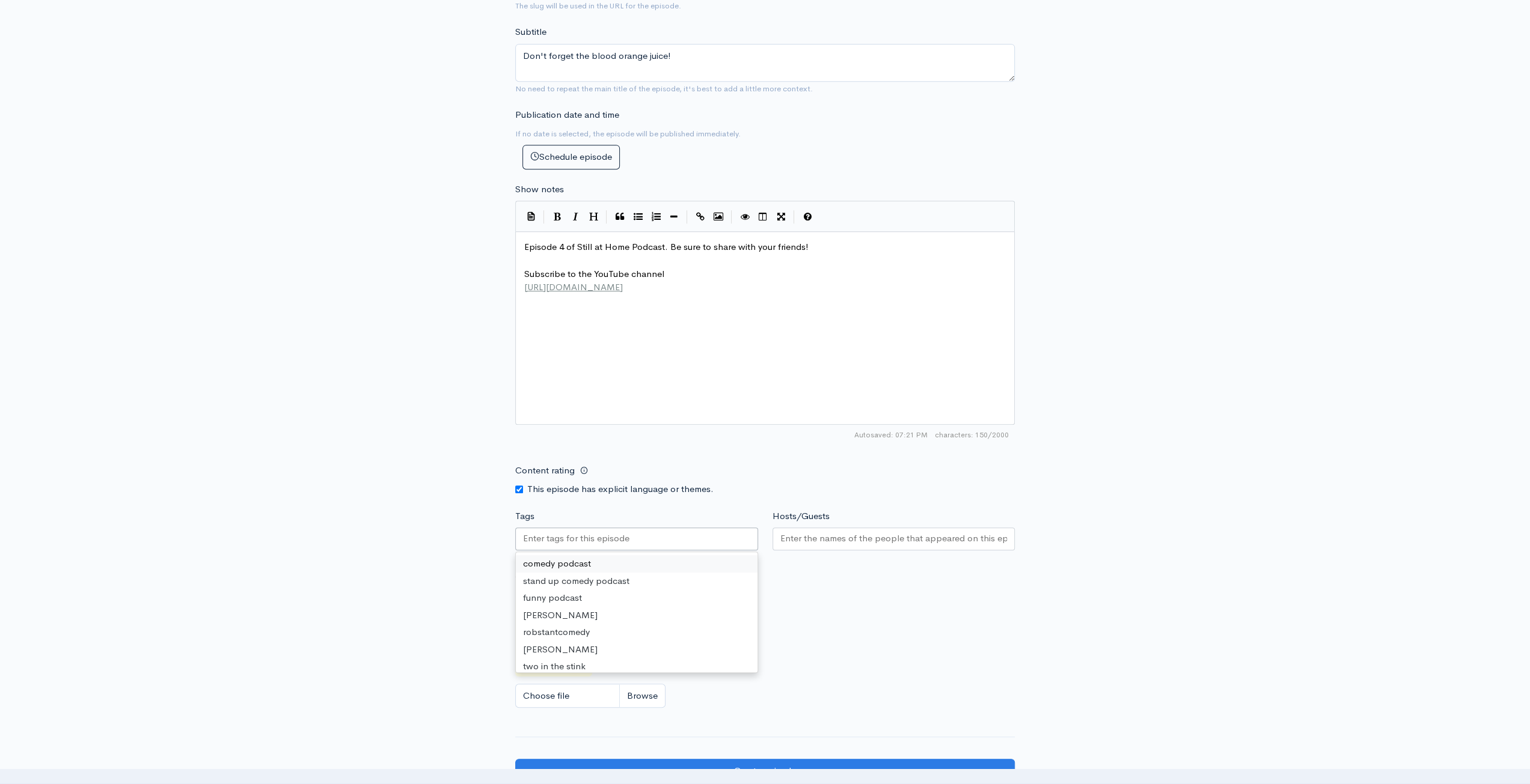
scroll to position [601, 0]
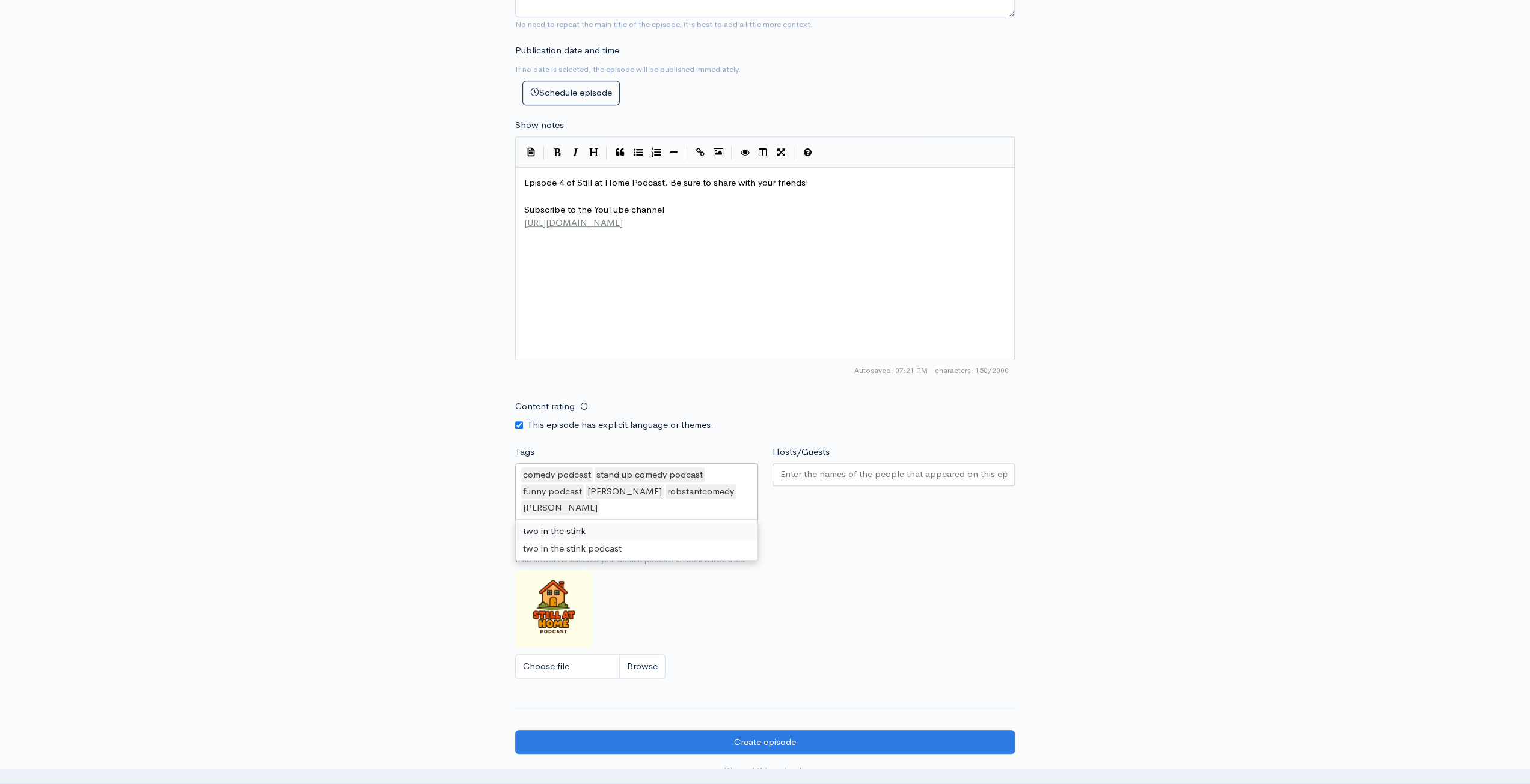
click at [615, 520] on div "two in the stink two in the stink podcast" at bounding box center [637, 539] width 242 height 40
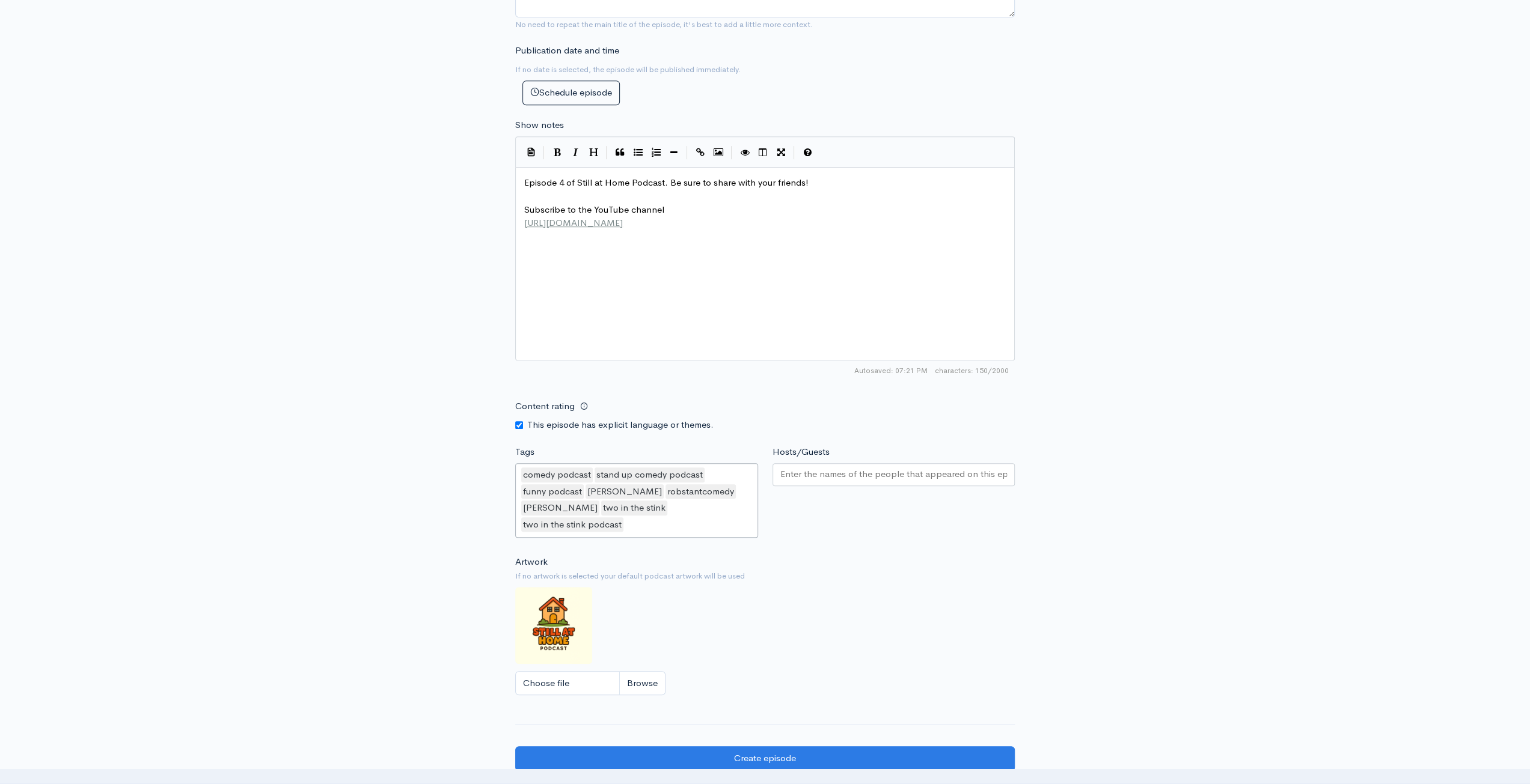
click at [885, 463] on div at bounding box center [894, 475] width 243 height 23
click at [859, 471] on div "Jim Gillespie" at bounding box center [898, 475] width 78 height 15
click at [801, 474] on div "Rob Stant" at bounding box center [817, 475] width 78 height 15
click at [1195, 459] on div "New episode Create a new episode Back to episodes Audio file Choose file ep 4.m…" at bounding box center [765, 128] width 1530 height 1374
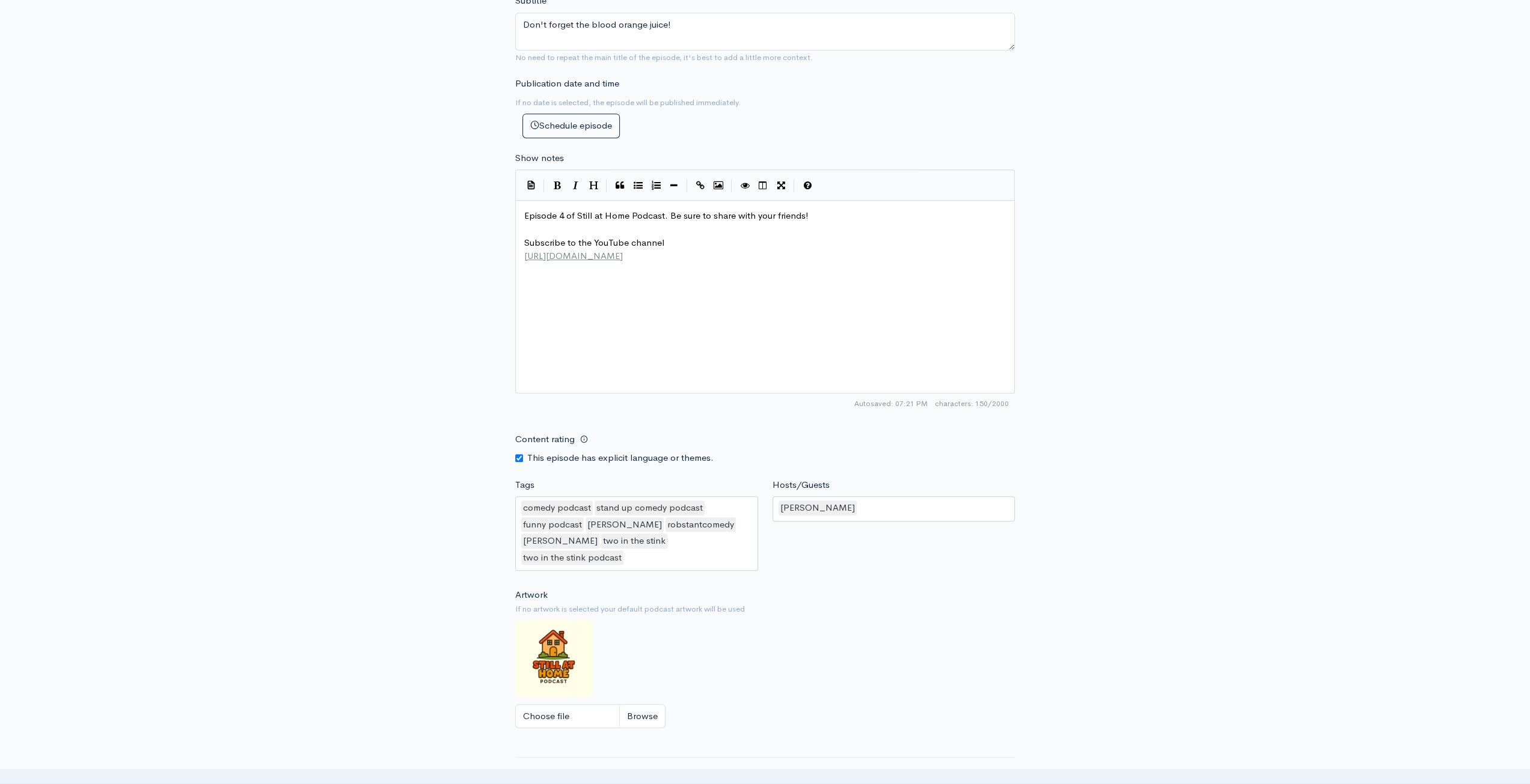
scroll to position [766, 0]
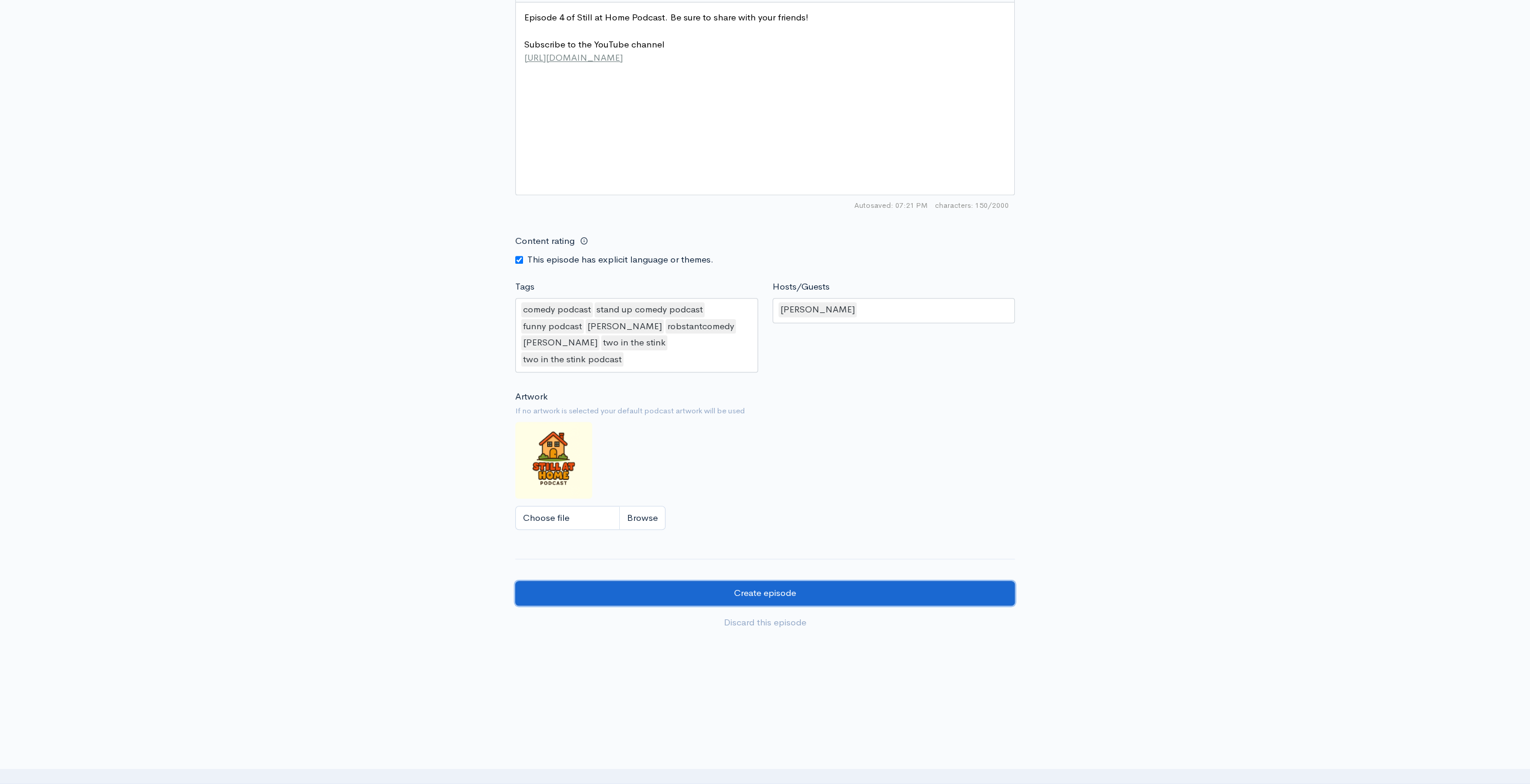
click at [843, 581] on input "Create episode" at bounding box center [765, 593] width 499 height 24
